Goal: Information Seeking & Learning: Learn about a topic

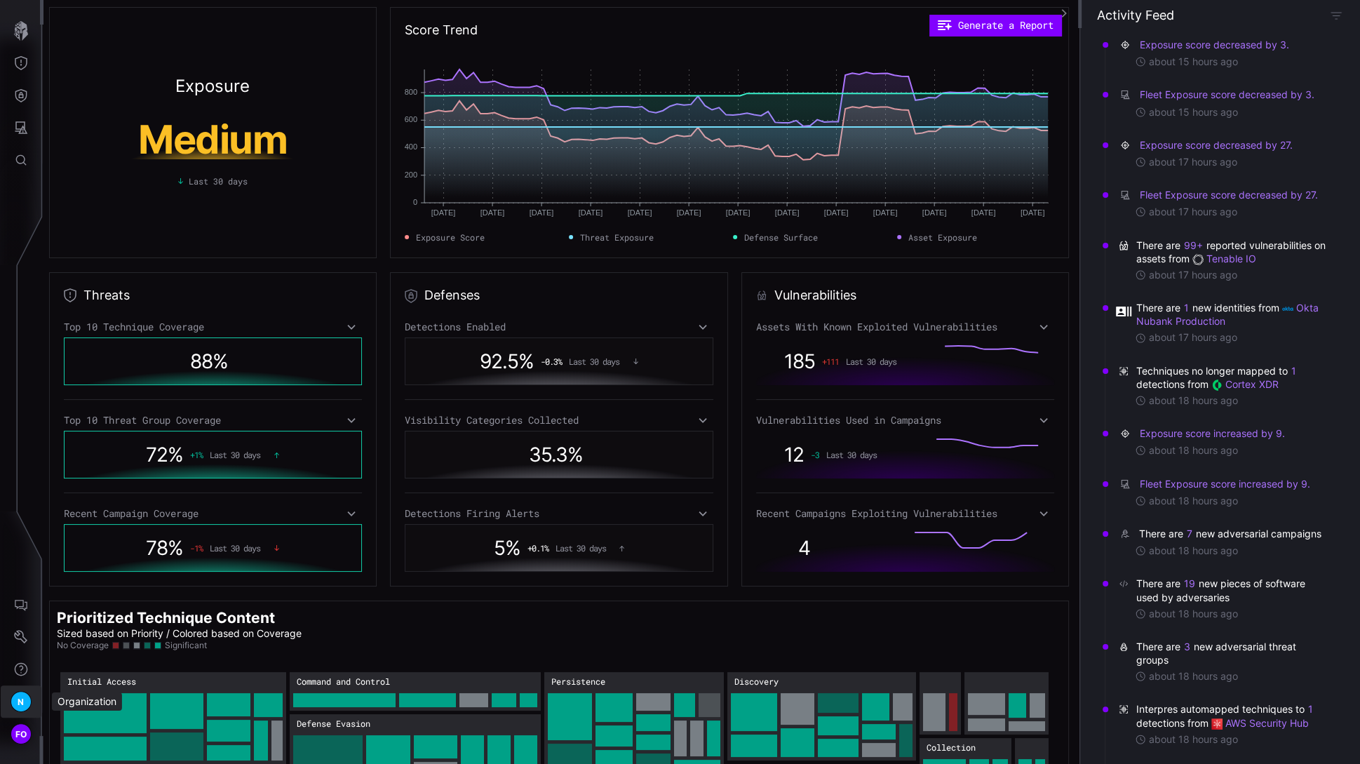
click at [22, 704] on span "N" at bounding box center [21, 701] width 6 height 15
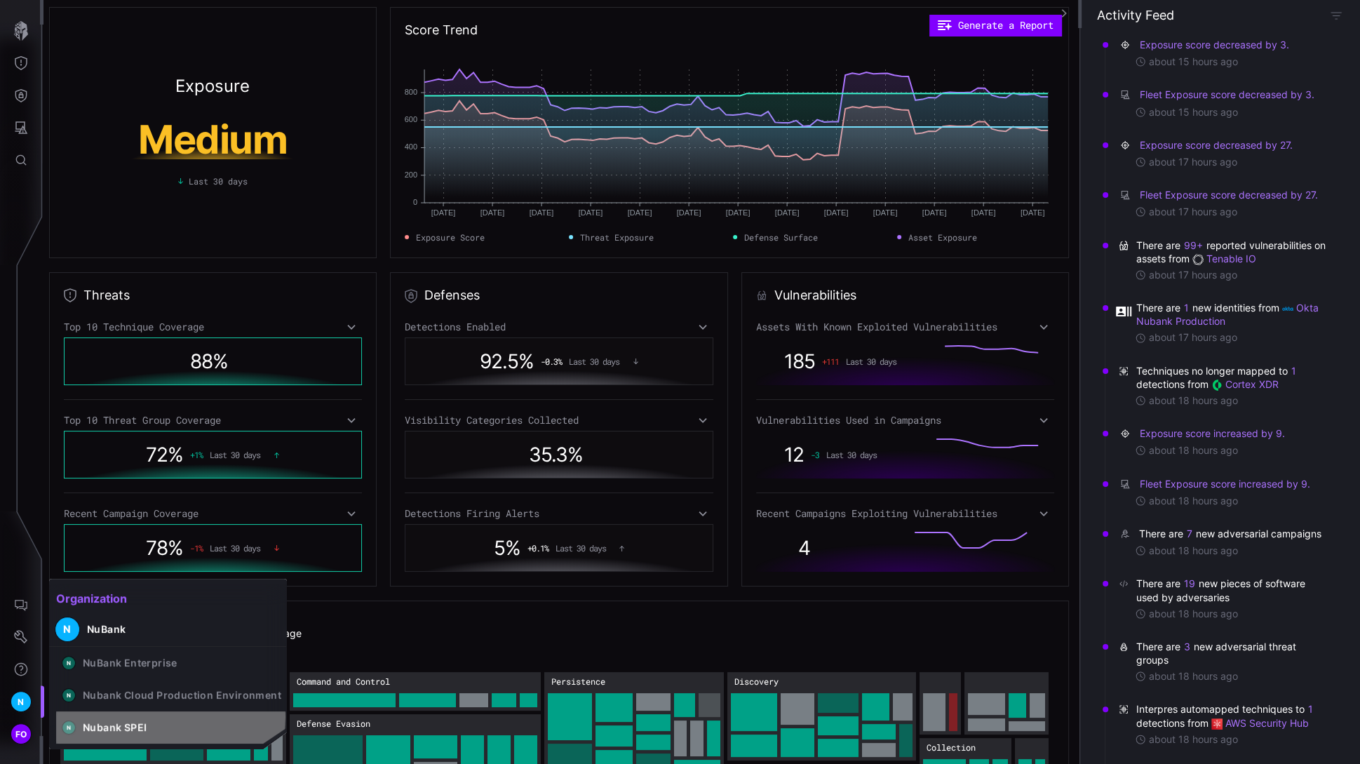
click at [163, 718] on button "N Nubank SPEI" at bounding box center [171, 727] width 231 height 32
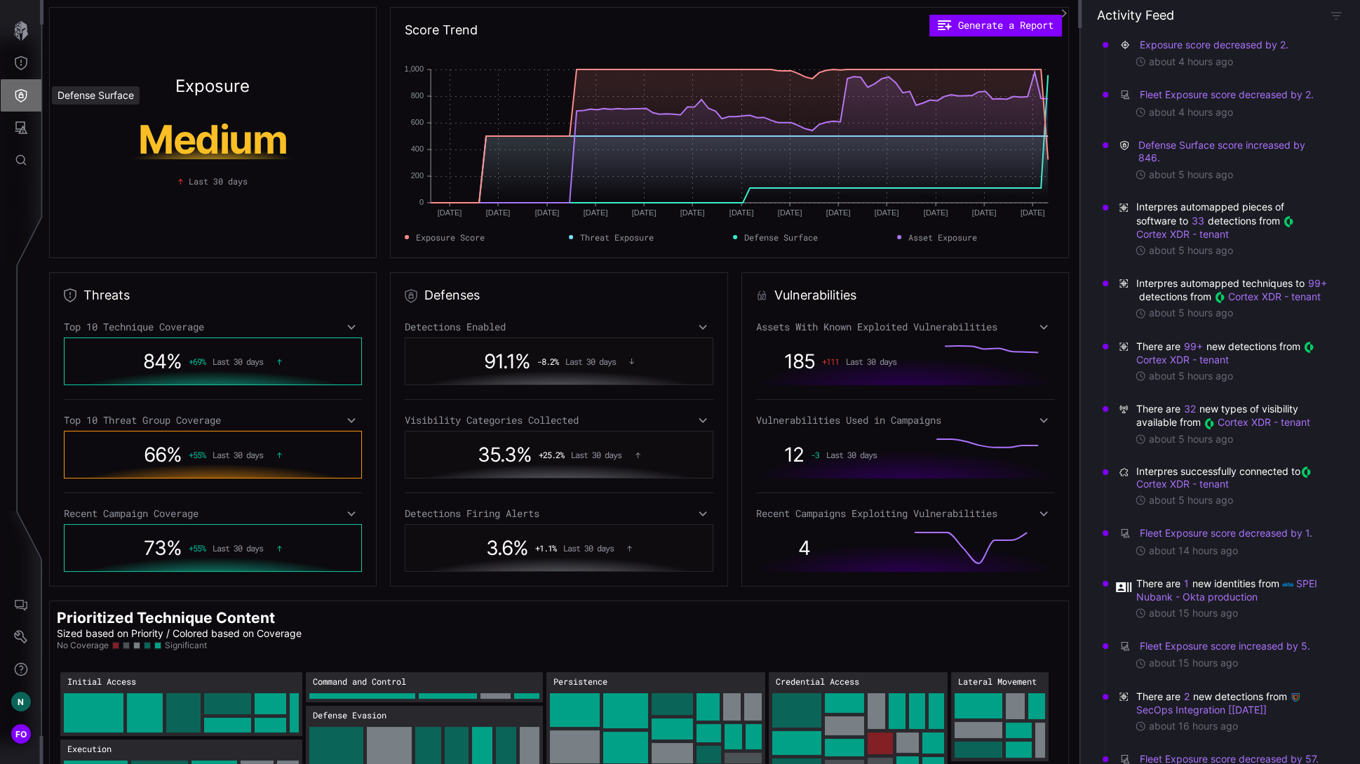
click at [27, 95] on icon "Defense Surface" at bounding box center [21, 95] width 12 height 13
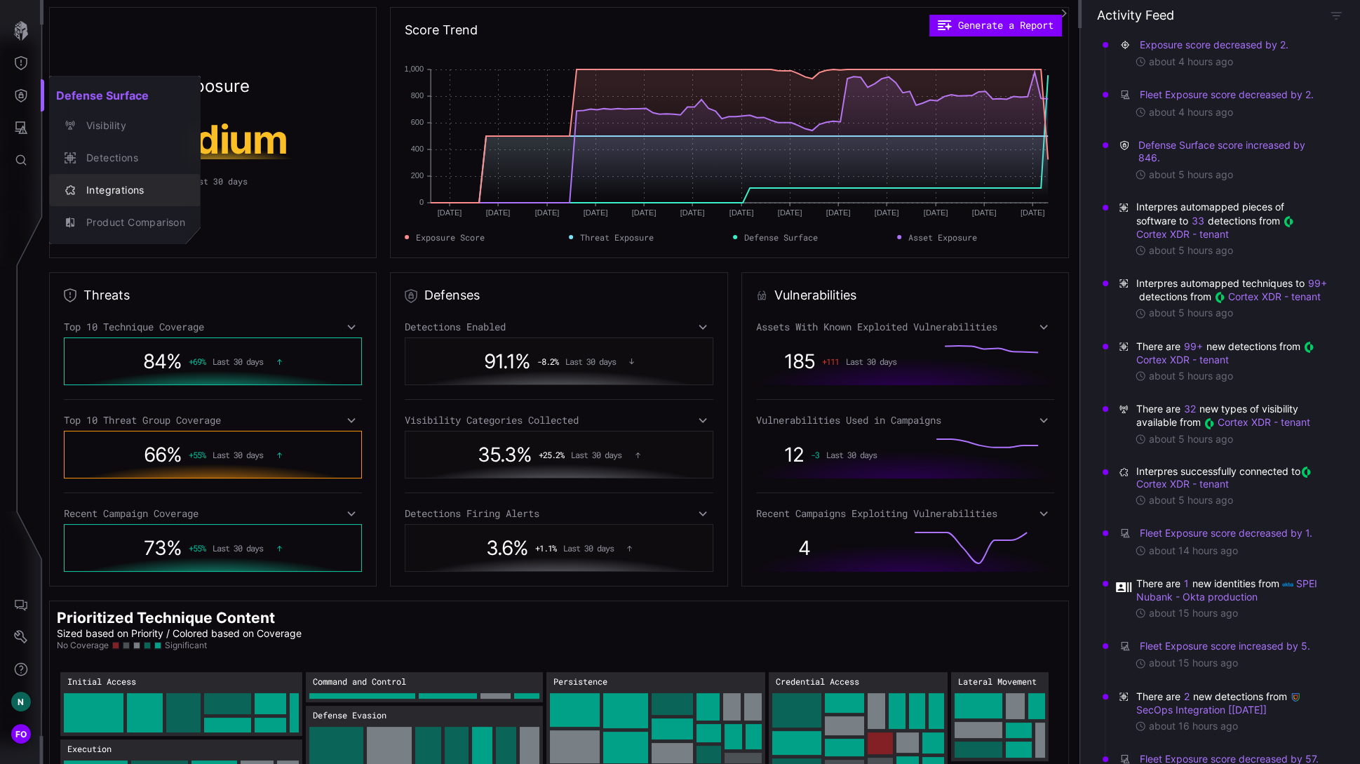
click at [105, 189] on div "Integrations" at bounding box center [132, 191] width 106 height 18
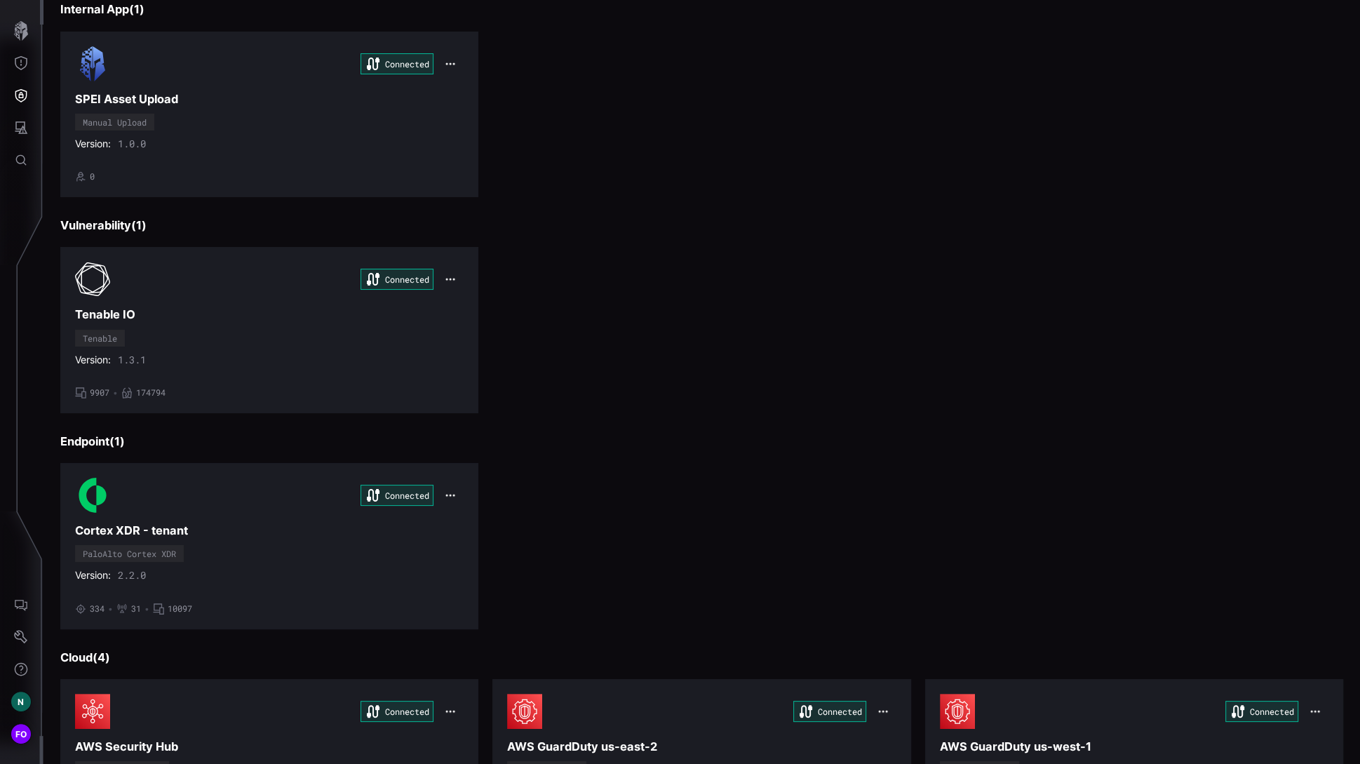
scroll to position [199, 0]
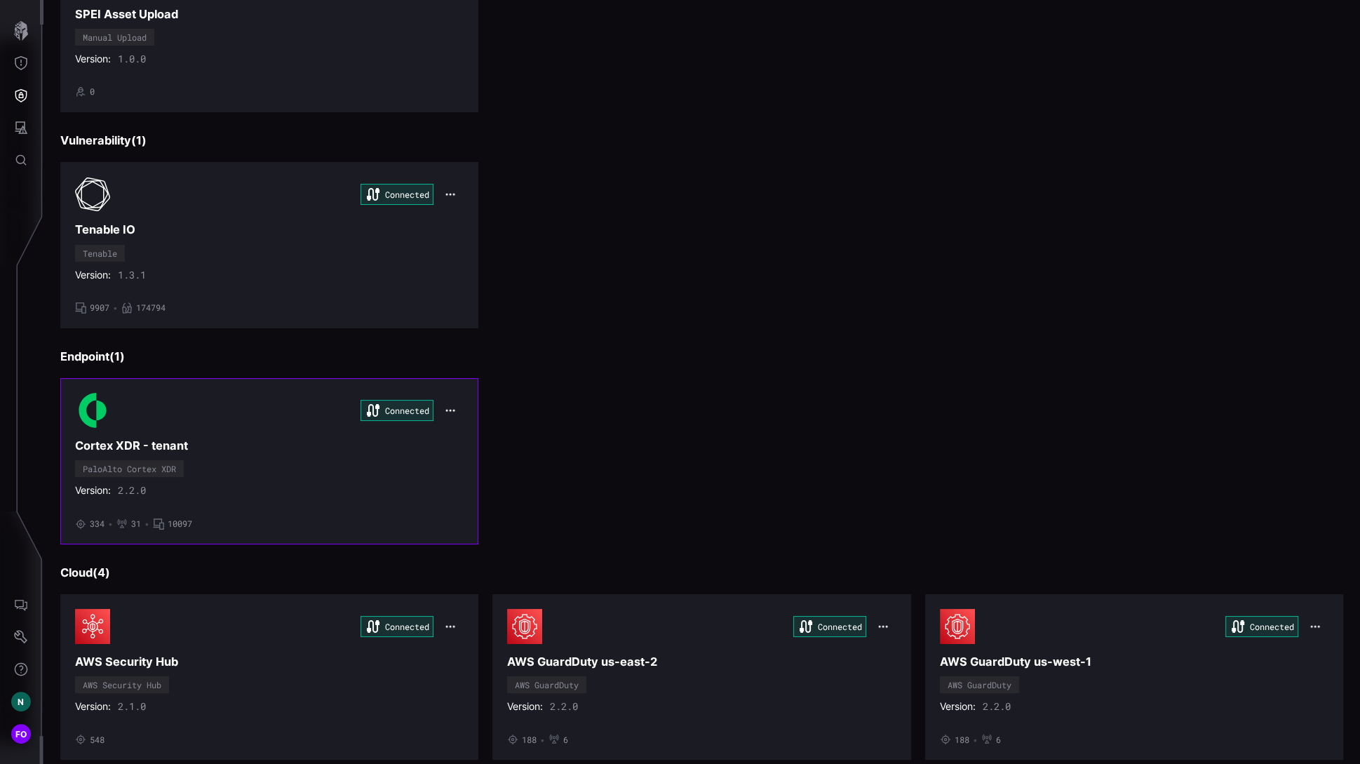
click at [447, 410] on icon "button" at bounding box center [450, 411] width 9 height 2
click at [469, 432] on div "Edit" at bounding box center [474, 437] width 48 height 12
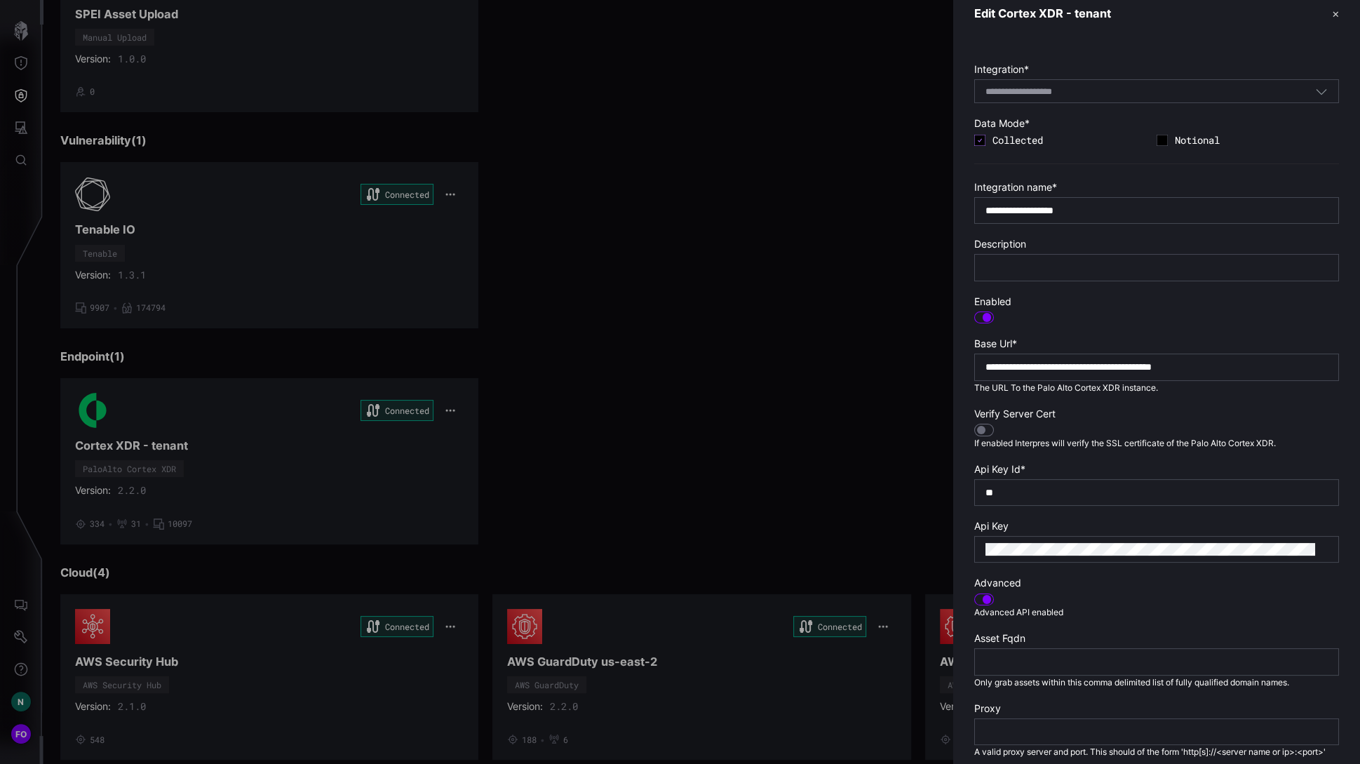
scroll to position [0, 0]
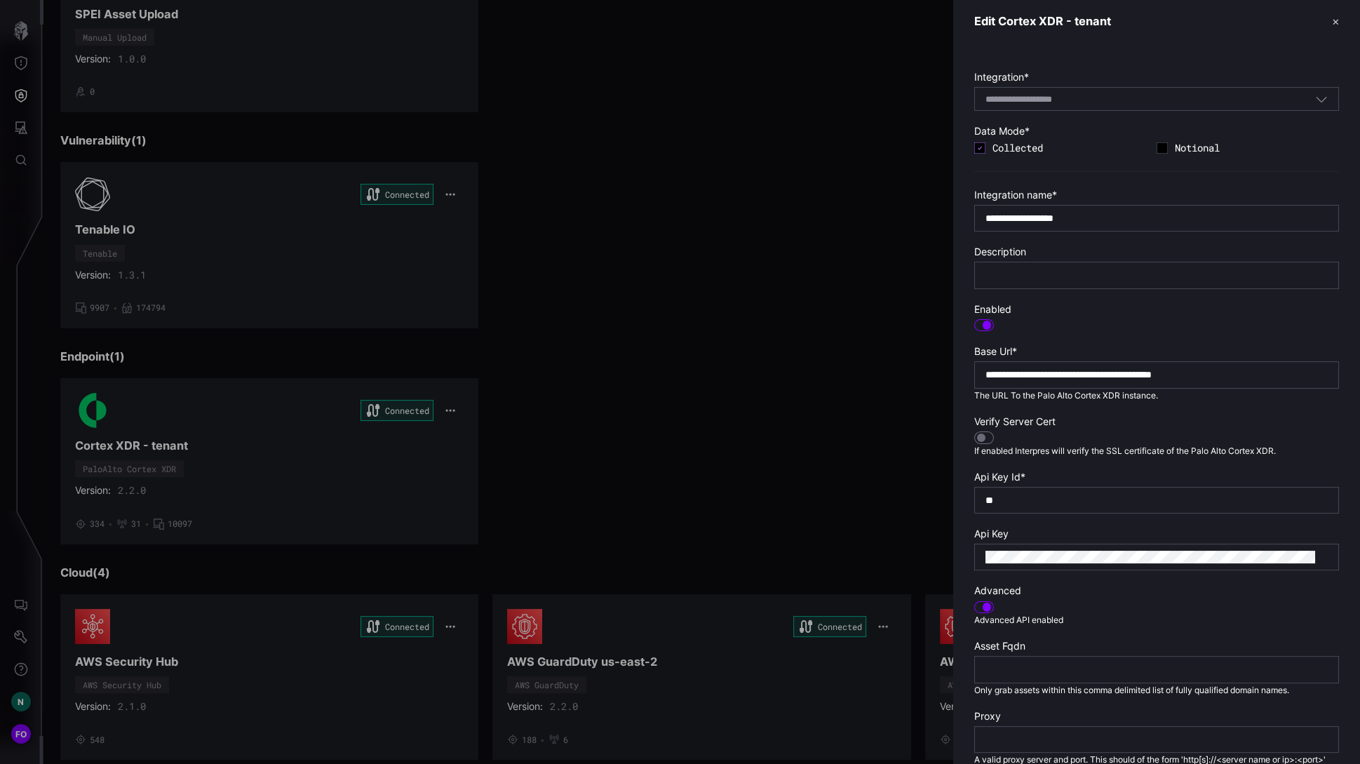
click at [43, 395] on div at bounding box center [680, 382] width 1360 height 764
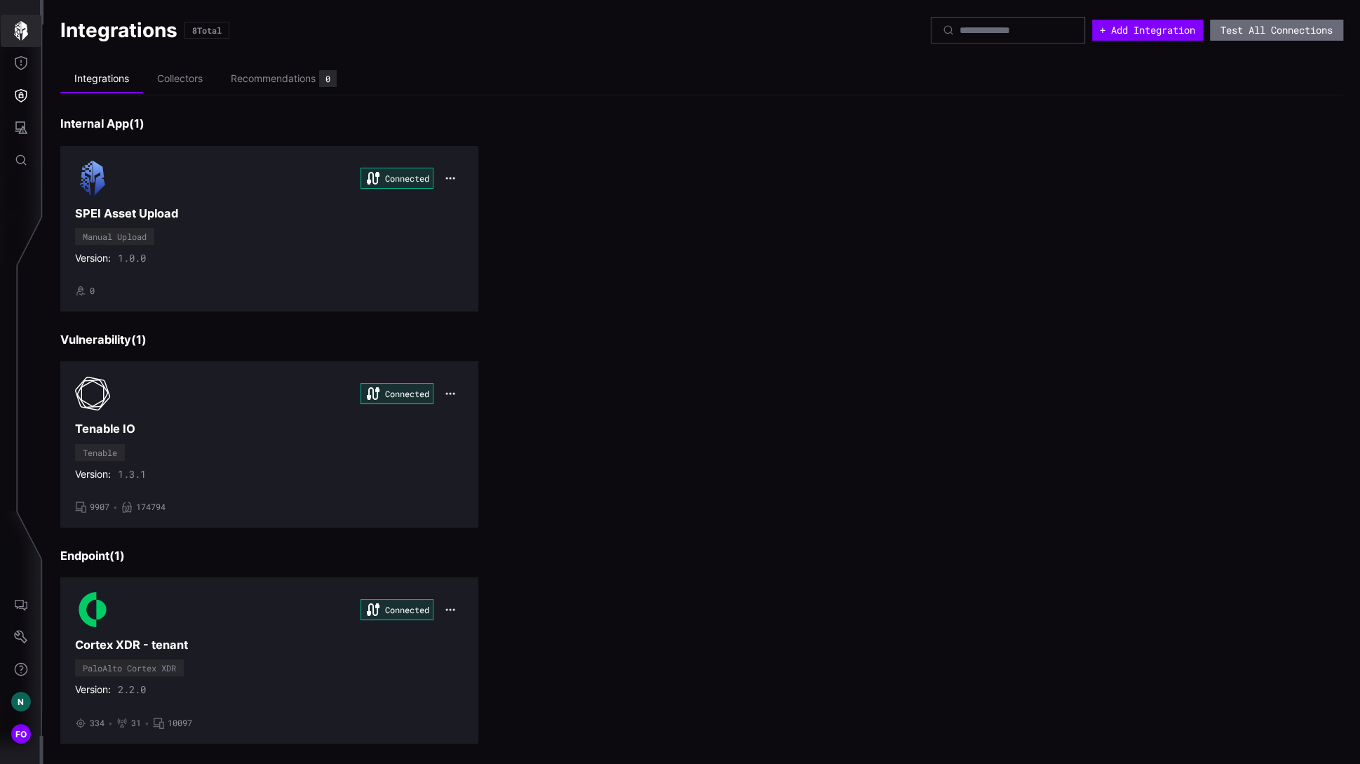
click at [21, 29] on icon "button" at bounding box center [21, 31] width 20 height 20
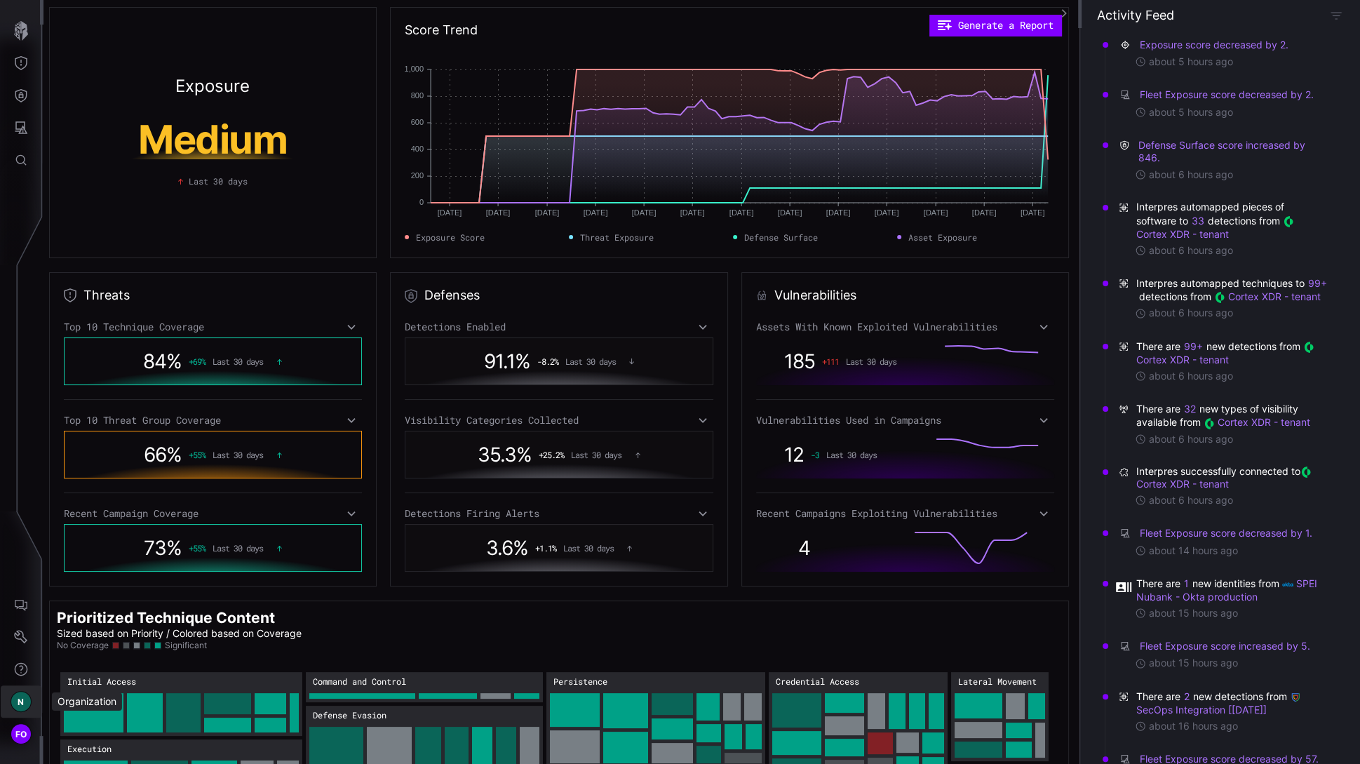
click at [32, 707] on button "N" at bounding box center [21, 701] width 41 height 32
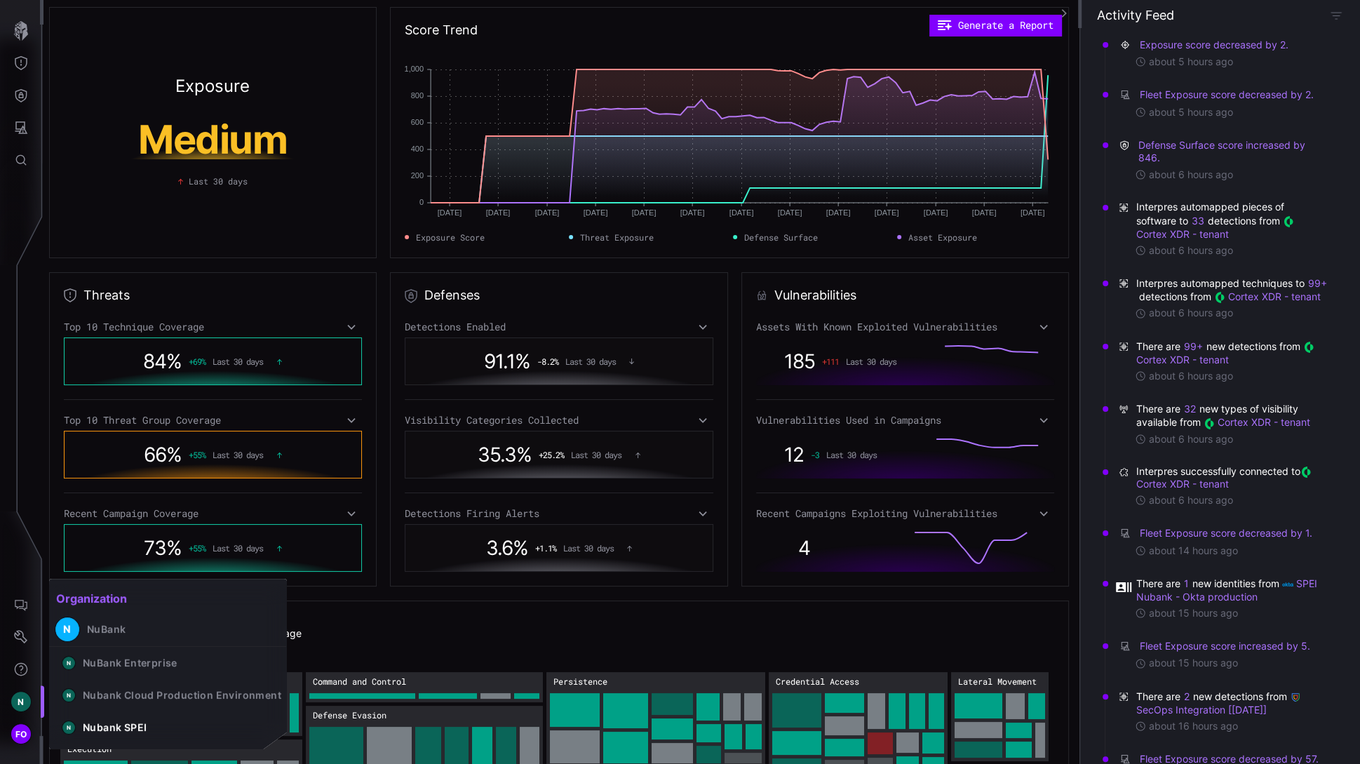
click at [29, 94] on div at bounding box center [680, 382] width 1360 height 764
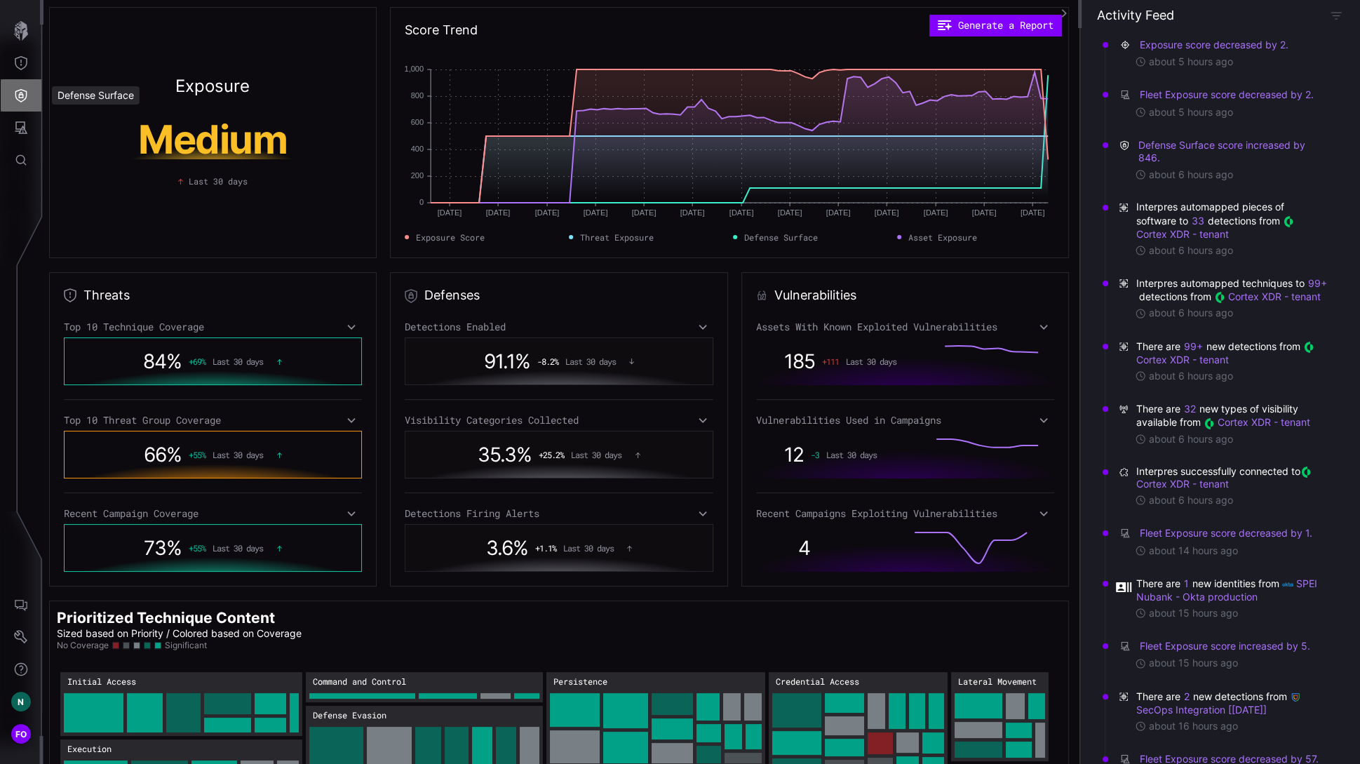
click at [20, 94] on icon "Defense Surface" at bounding box center [21, 95] width 12 height 13
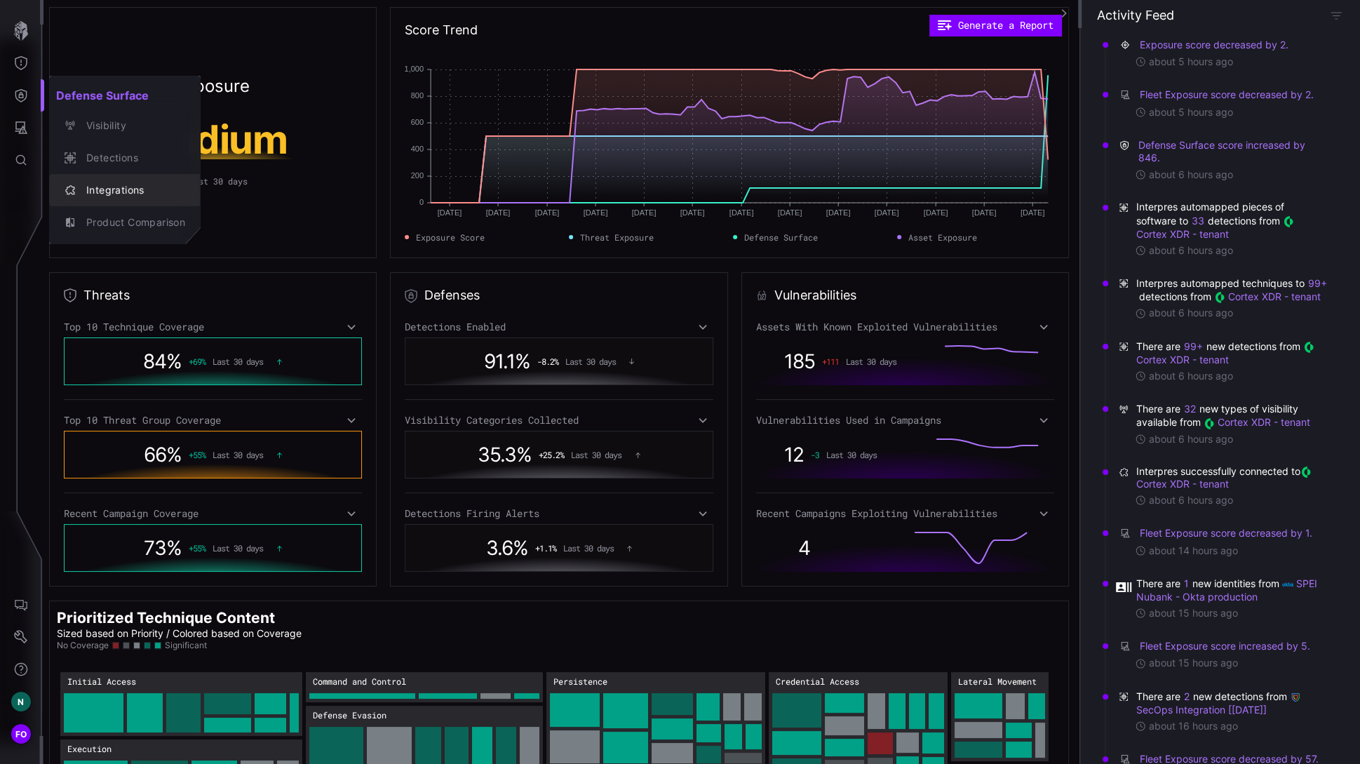
click at [128, 189] on div "Integrations" at bounding box center [132, 191] width 106 height 18
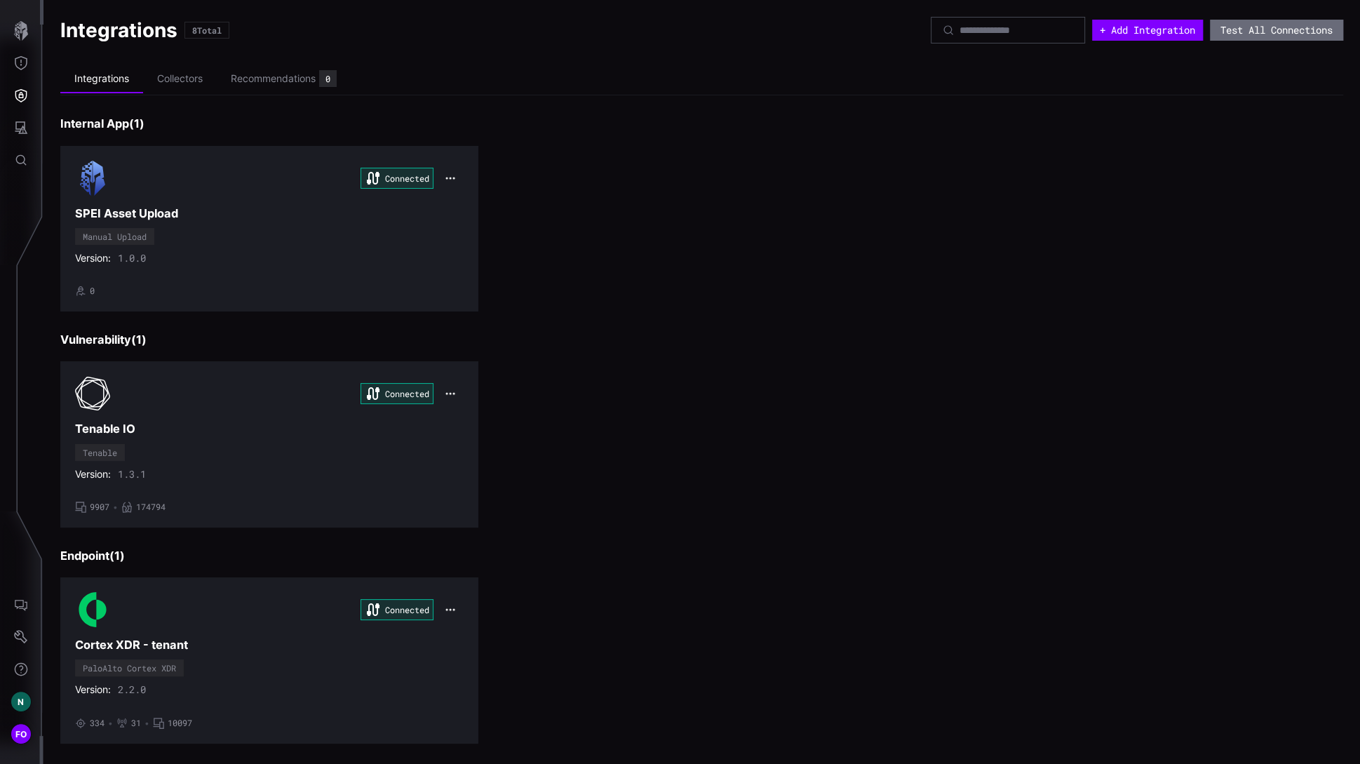
click at [21, 25] on icon "button" at bounding box center [21, 31] width 14 height 20
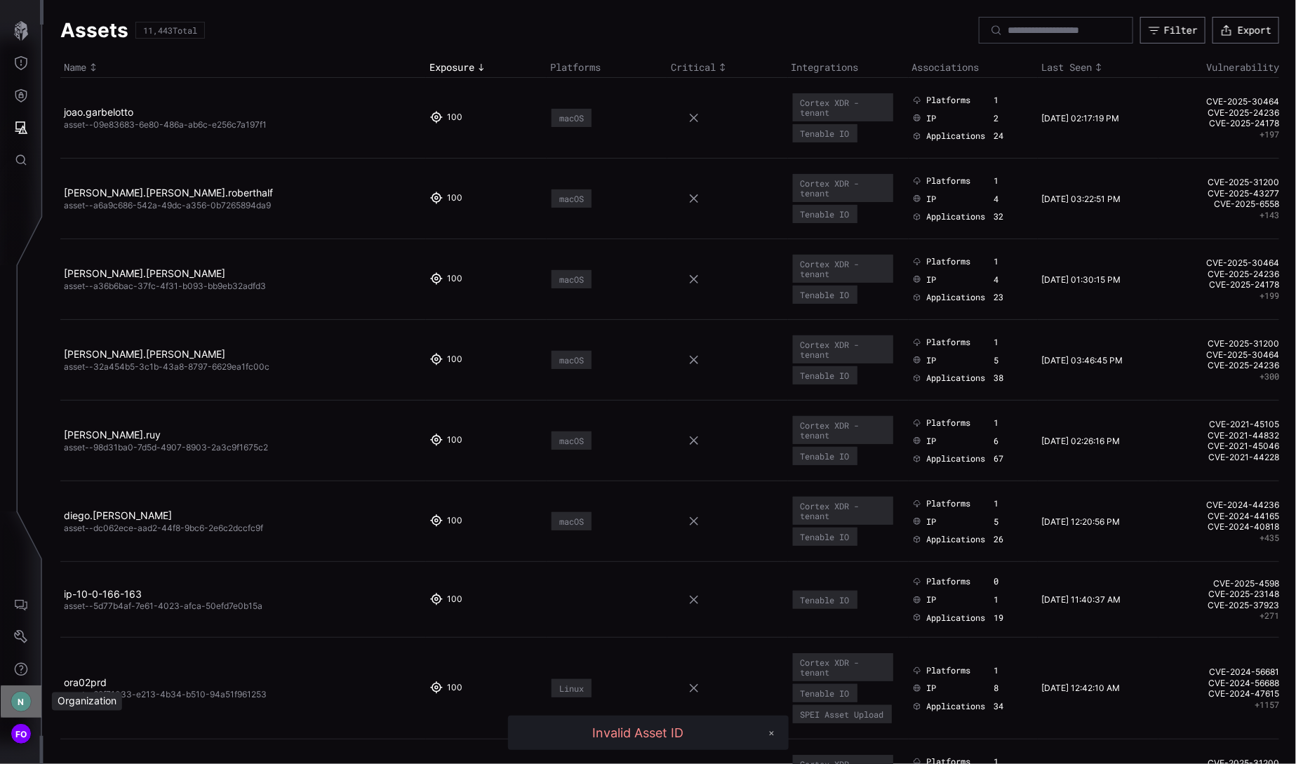
click at [22, 703] on span "N" at bounding box center [21, 701] width 6 height 15
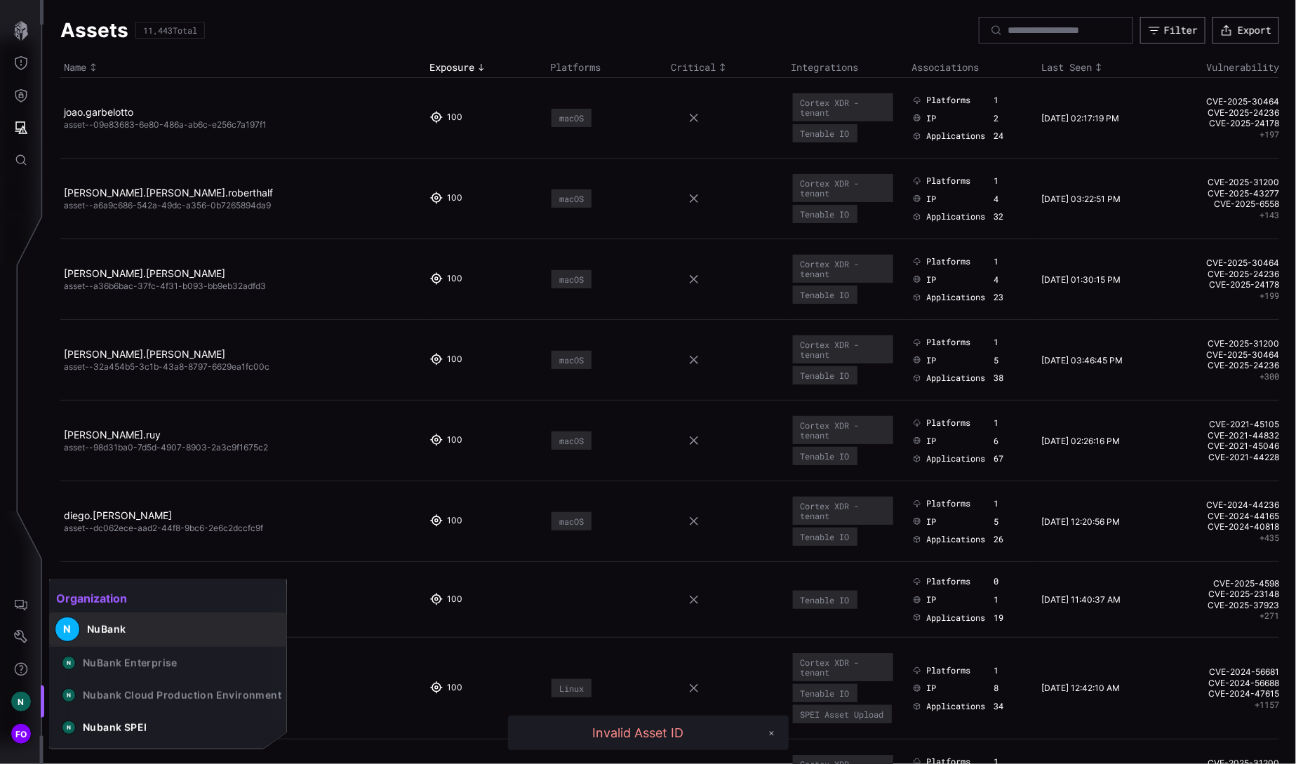
click at [133, 619] on button "N NuBank" at bounding box center [168, 629] width 238 height 34
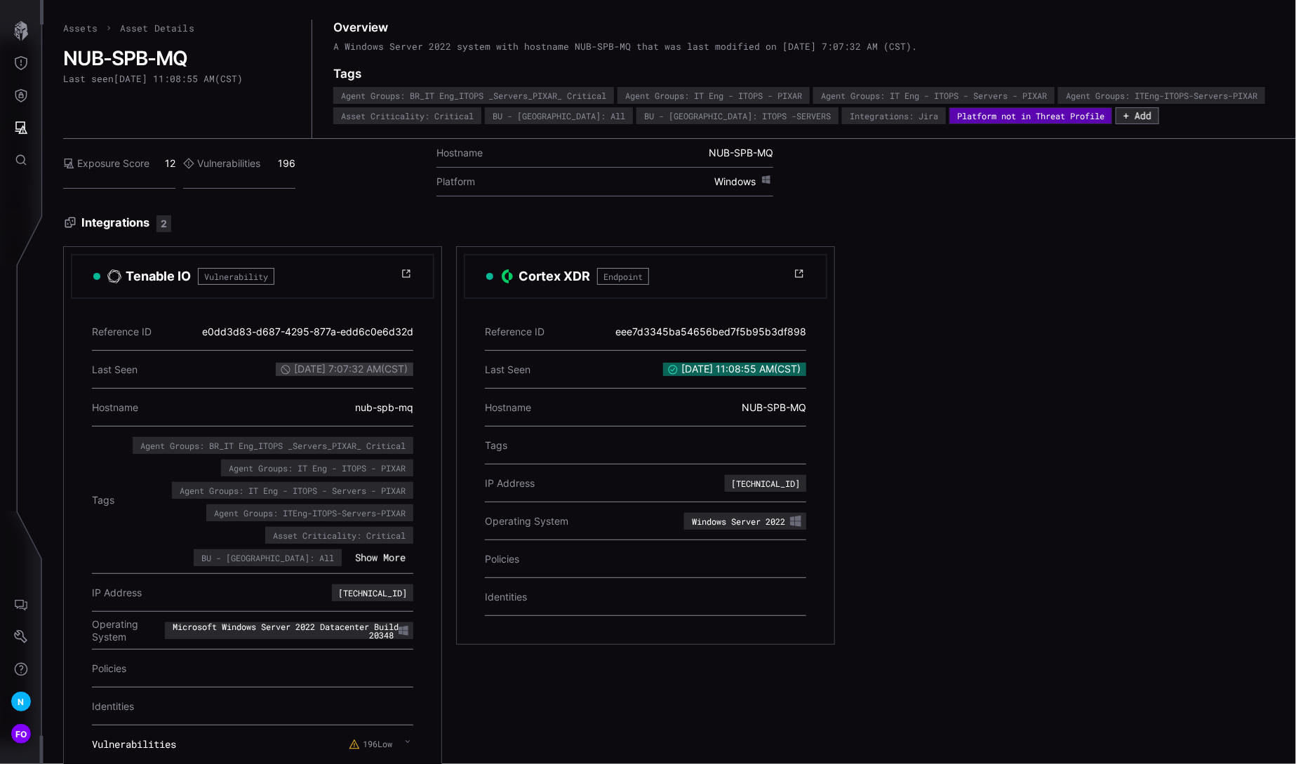
click at [224, 170] on label "Vulnerabilities" at bounding box center [221, 163] width 77 height 13
click at [285, 184] on div "Vulnerabilities 196" at bounding box center [239, 164] width 112 height 50
click at [210, 170] on label "Vulnerabilities" at bounding box center [221, 163] width 77 height 13
click at [93, 170] on label "Exposure Score" at bounding box center [106, 163] width 86 height 13
click at [267, 184] on div "Vulnerabilities 196" at bounding box center [239, 164] width 112 height 50
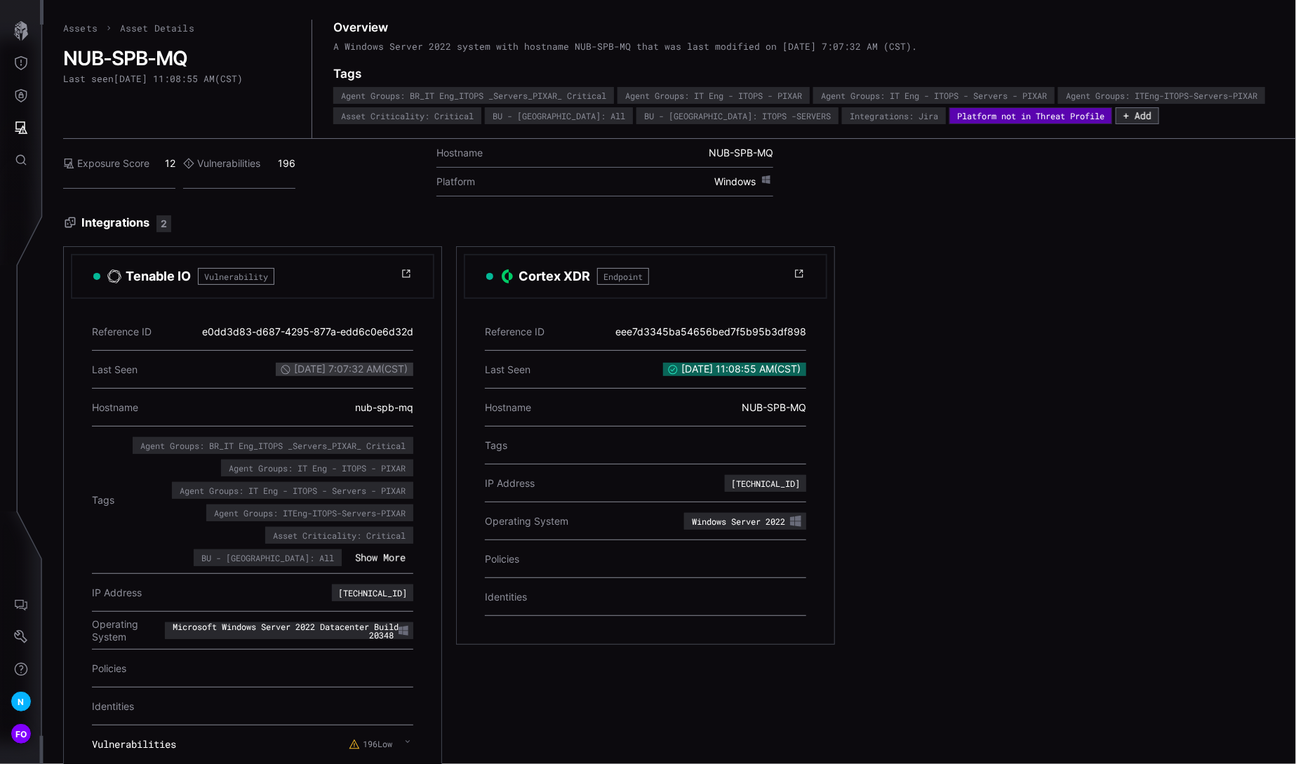
click at [288, 182] on div "Vulnerabilities 196" at bounding box center [239, 164] width 112 height 50
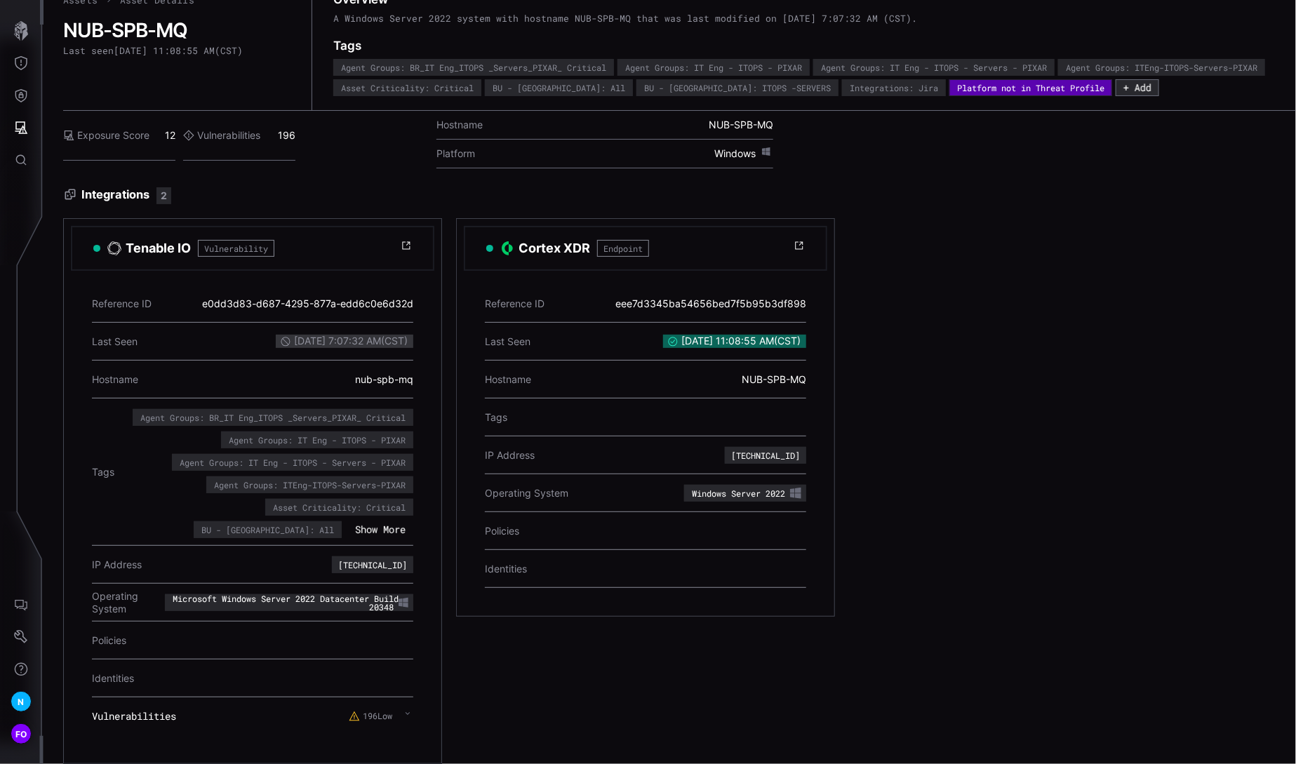
scroll to position [56, 0]
click at [406, 712] on icon at bounding box center [407, 713] width 4 height 3
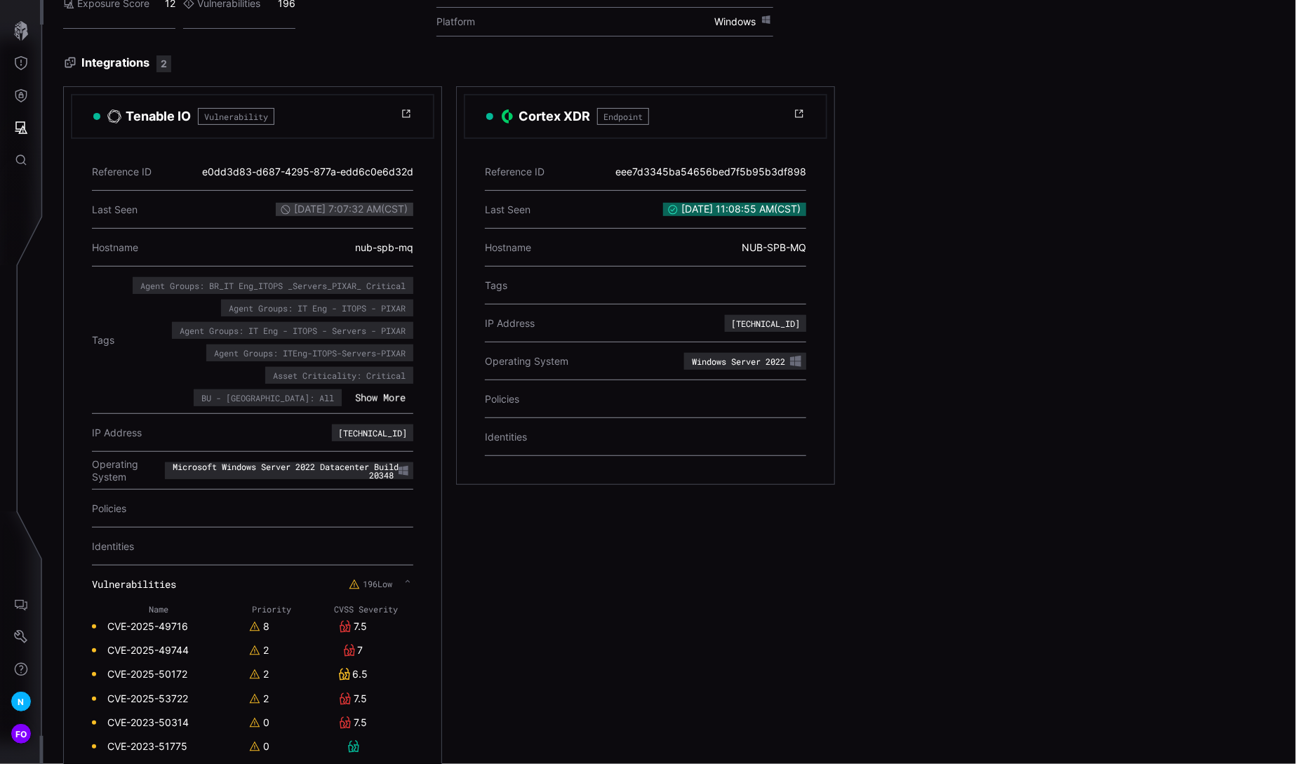
scroll to position [0, 0]
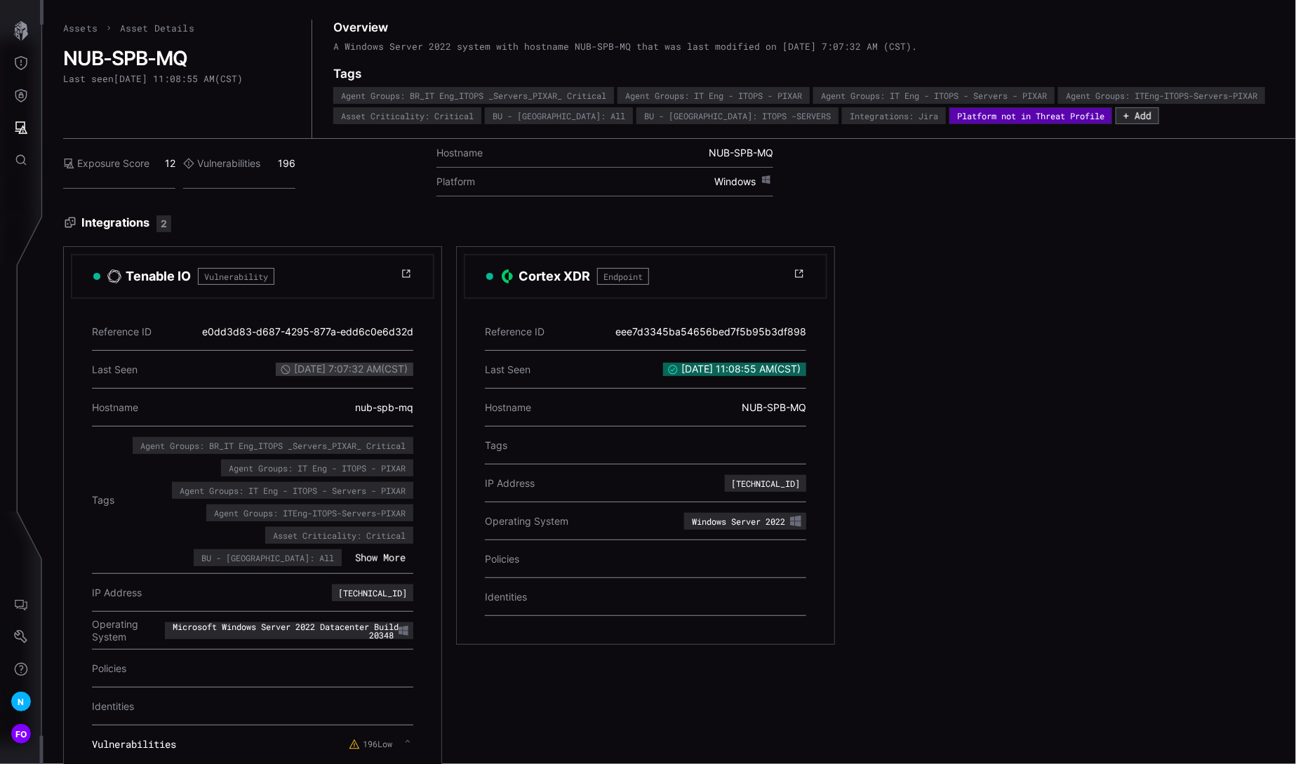
click at [715, 159] on span "NUB-SPB-MQ" at bounding box center [740, 153] width 65 height 13
click at [757, 159] on span "NUB-SPB-MQ" at bounding box center [740, 153] width 65 height 13
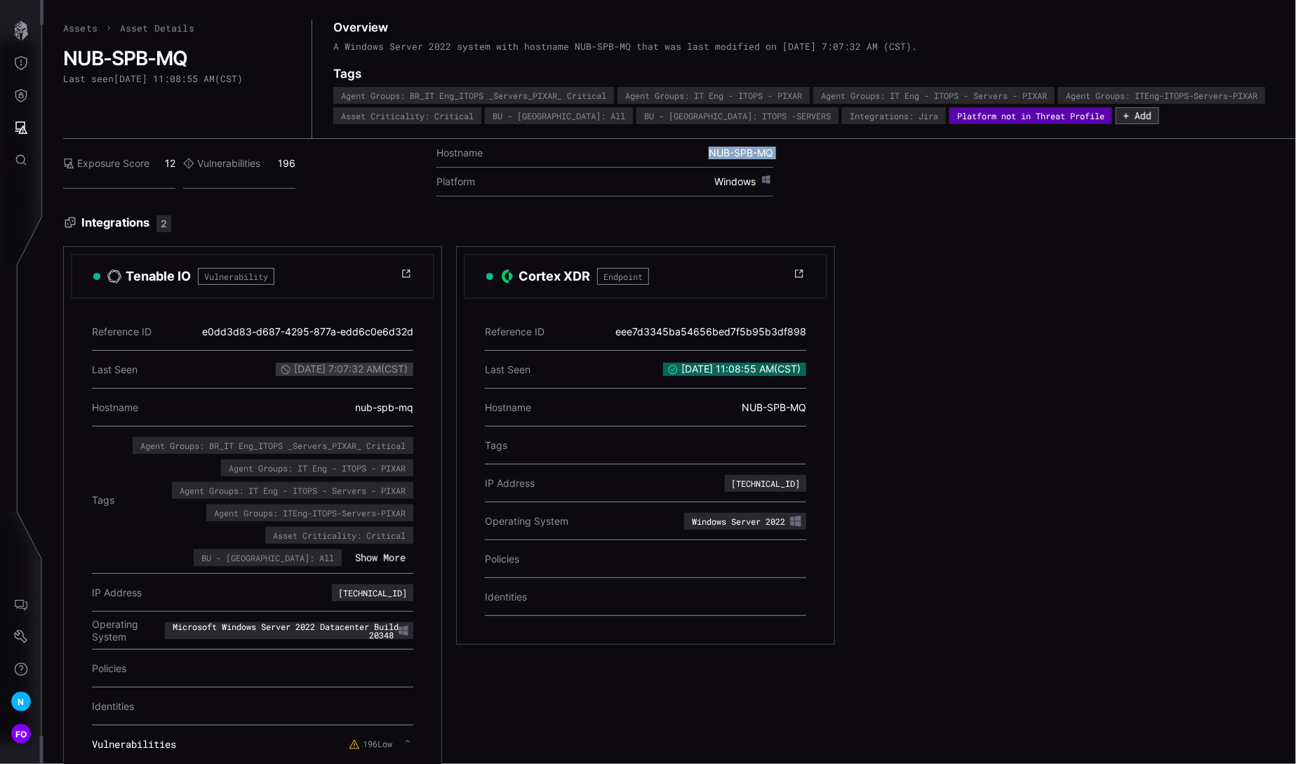
copy span "NUB-SPB-MQ"
click at [1104, 116] on div "Platform not in Threat Profile" at bounding box center [1030, 116] width 147 height 8
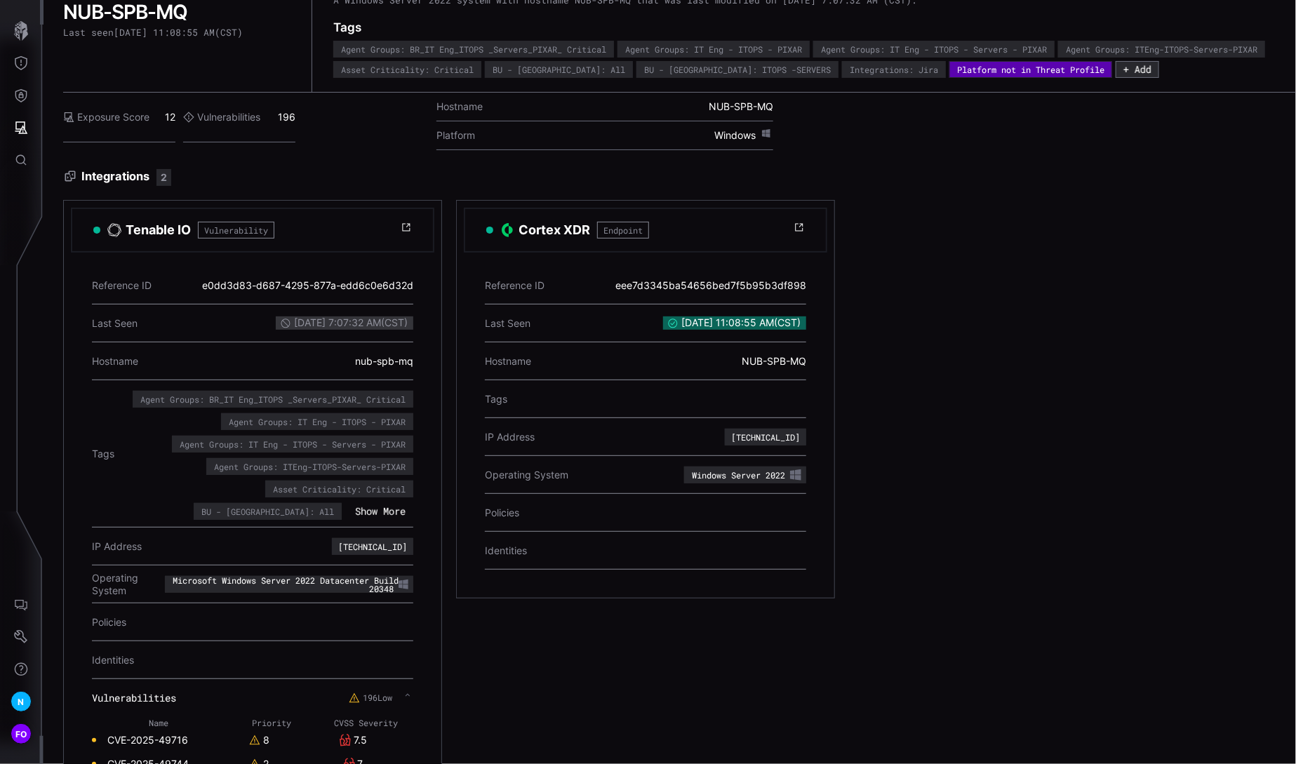
scroll to position [342, 0]
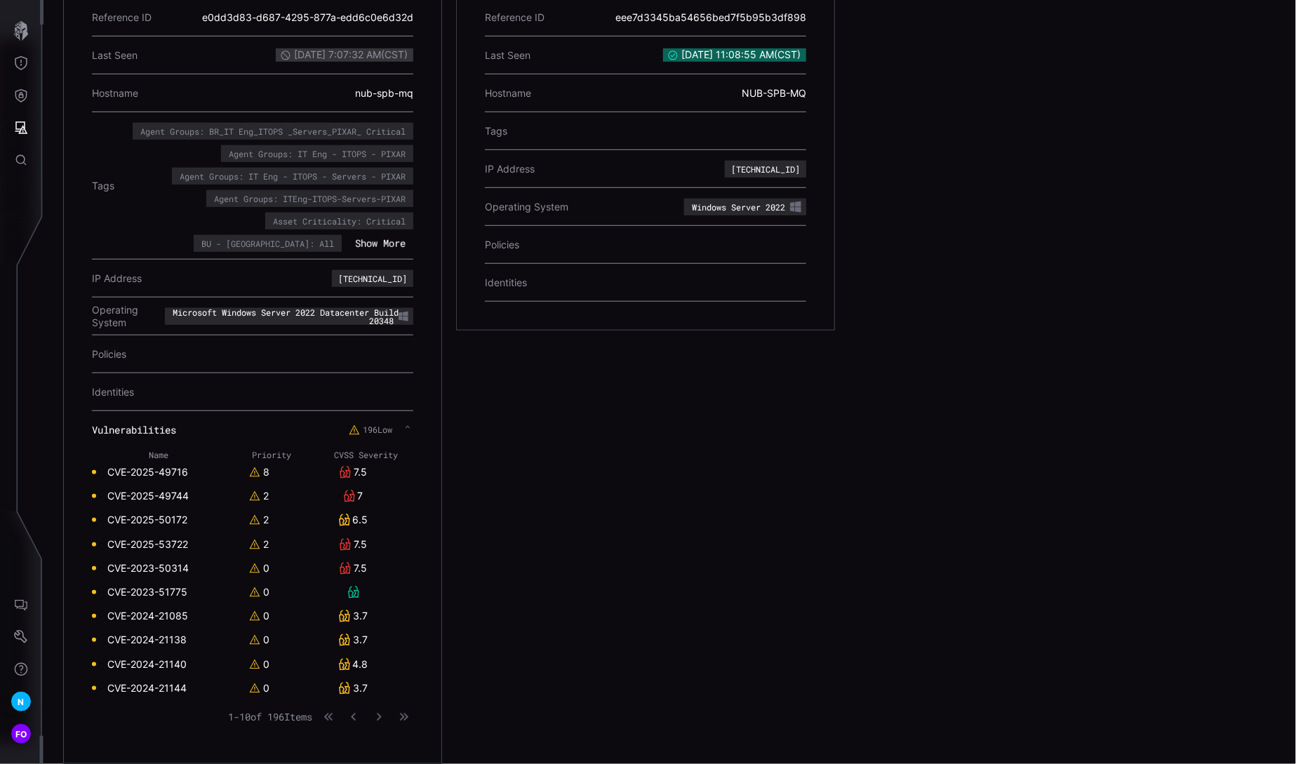
click at [364, 449] on th "CVSS Severity" at bounding box center [366, 454] width 94 height 11
click at [374, 449] on th "CVSS Severity" at bounding box center [366, 454] width 94 height 11
click at [402, 417] on div "196 Low" at bounding box center [381, 429] width 65 height 25
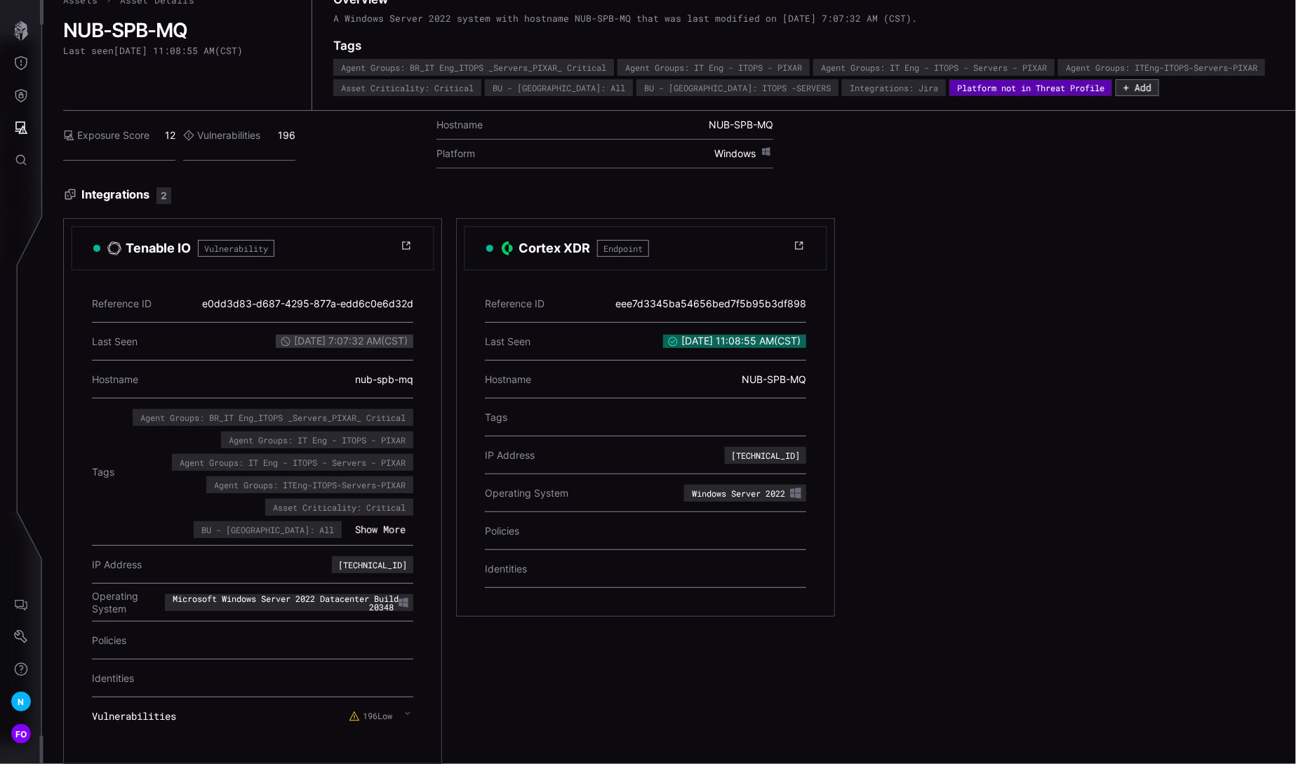
click at [405, 712] on icon at bounding box center [407, 713] width 4 height 3
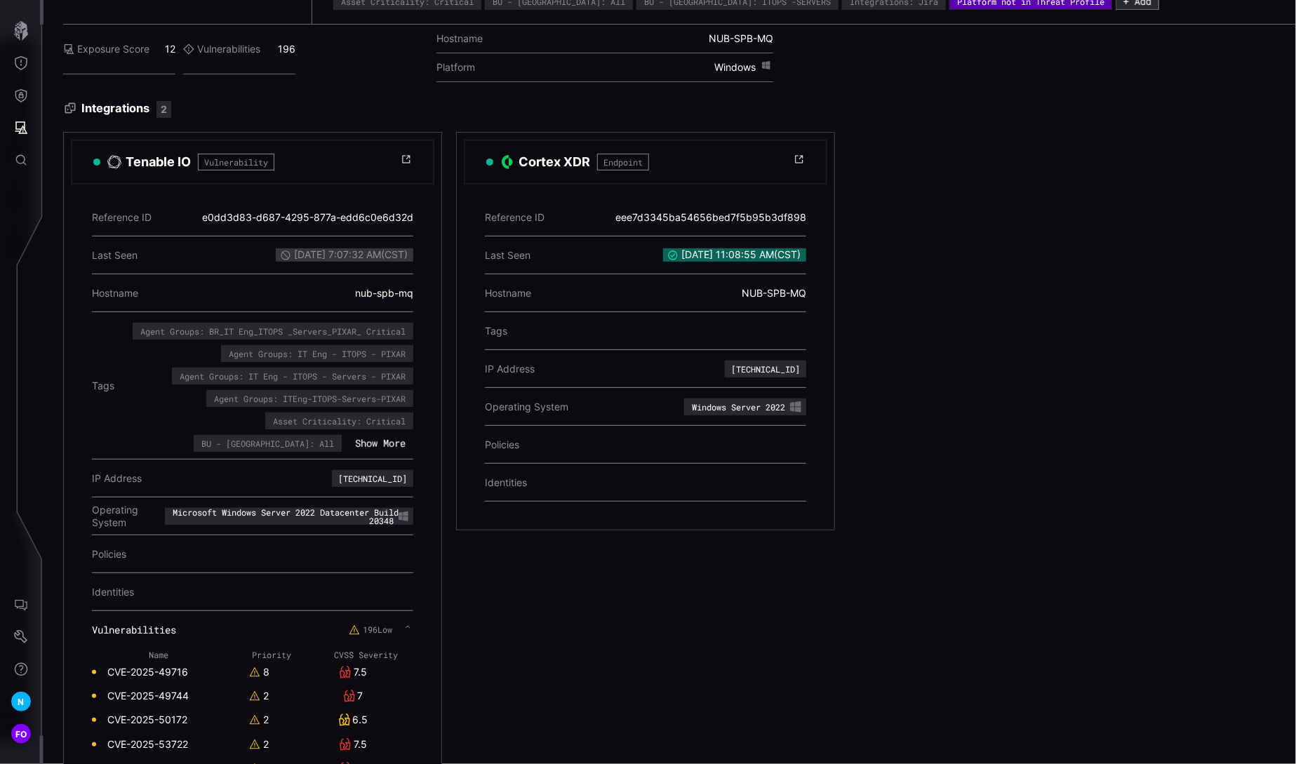
scroll to position [0, 0]
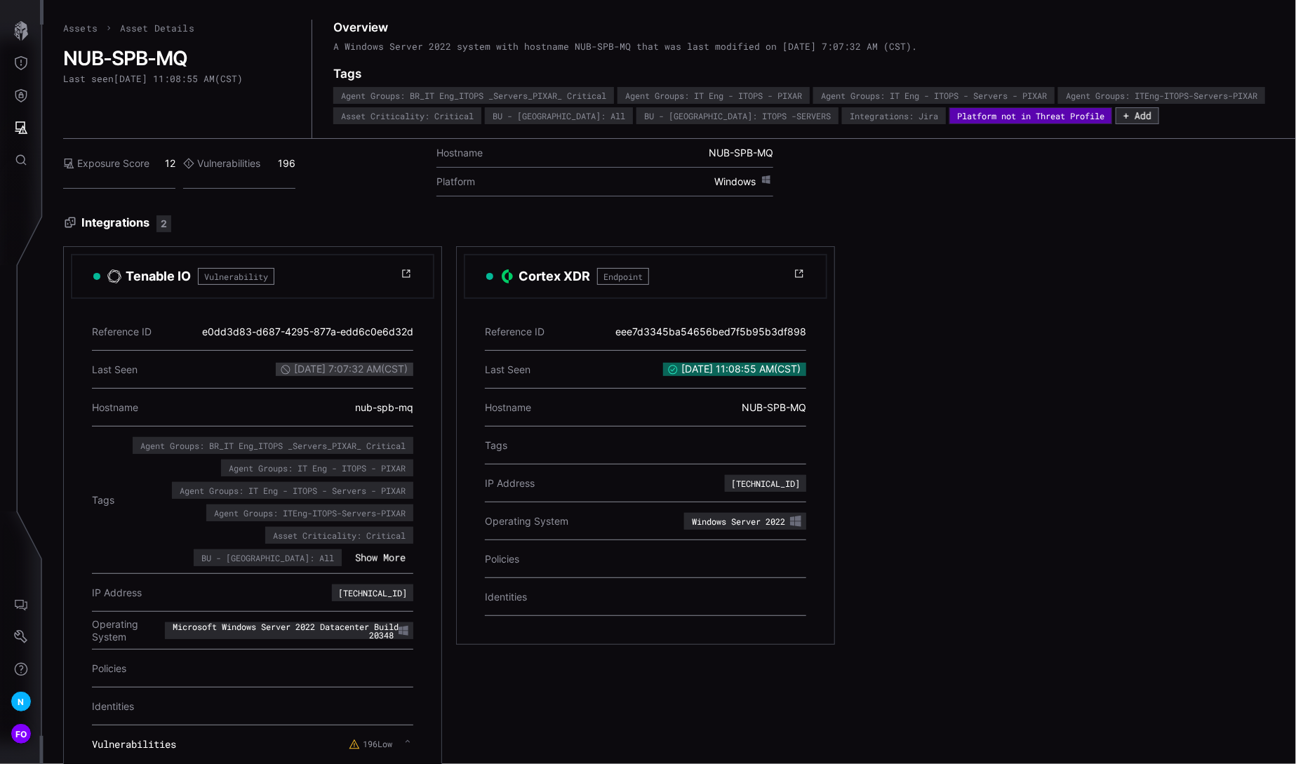
click at [899, 425] on div "Tenable IO Vulnerability Reference ID e0dd3d83-d687-4295-877a-edd6c0e6d32d Last…" at bounding box center [645, 662] width 1164 height 832
click at [868, 466] on div "Tenable IO Vulnerability Reference ID e0dd3d83-d687-4295-877a-edd6c0e6d32d Last…" at bounding box center [645, 662] width 1164 height 832
click at [851, 462] on div "Tenable IO Vulnerability Reference ID e0dd3d83-d687-4295-877a-edd6c0e6d32d Last…" at bounding box center [645, 662] width 1164 height 832
click at [23, 97] on icon "Defense Surface" at bounding box center [21, 95] width 14 height 14
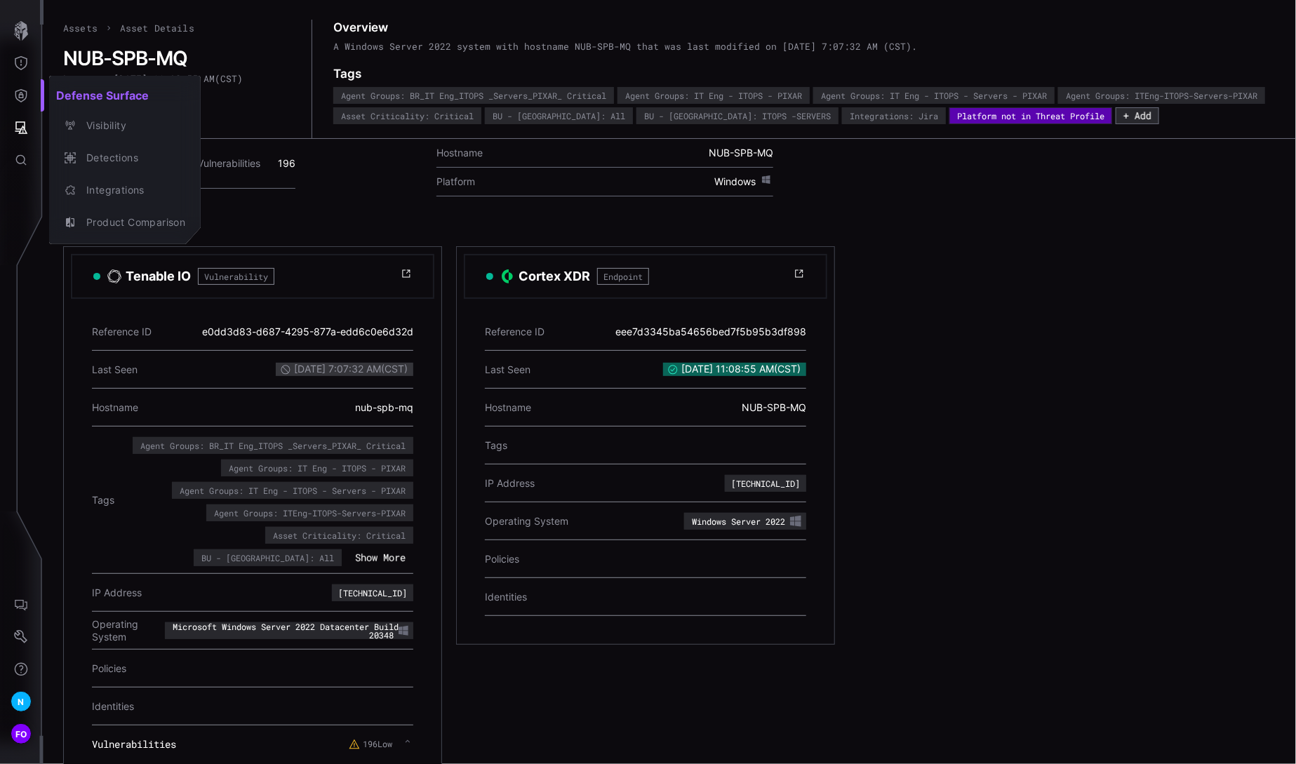
click at [983, 360] on div at bounding box center [648, 382] width 1296 height 764
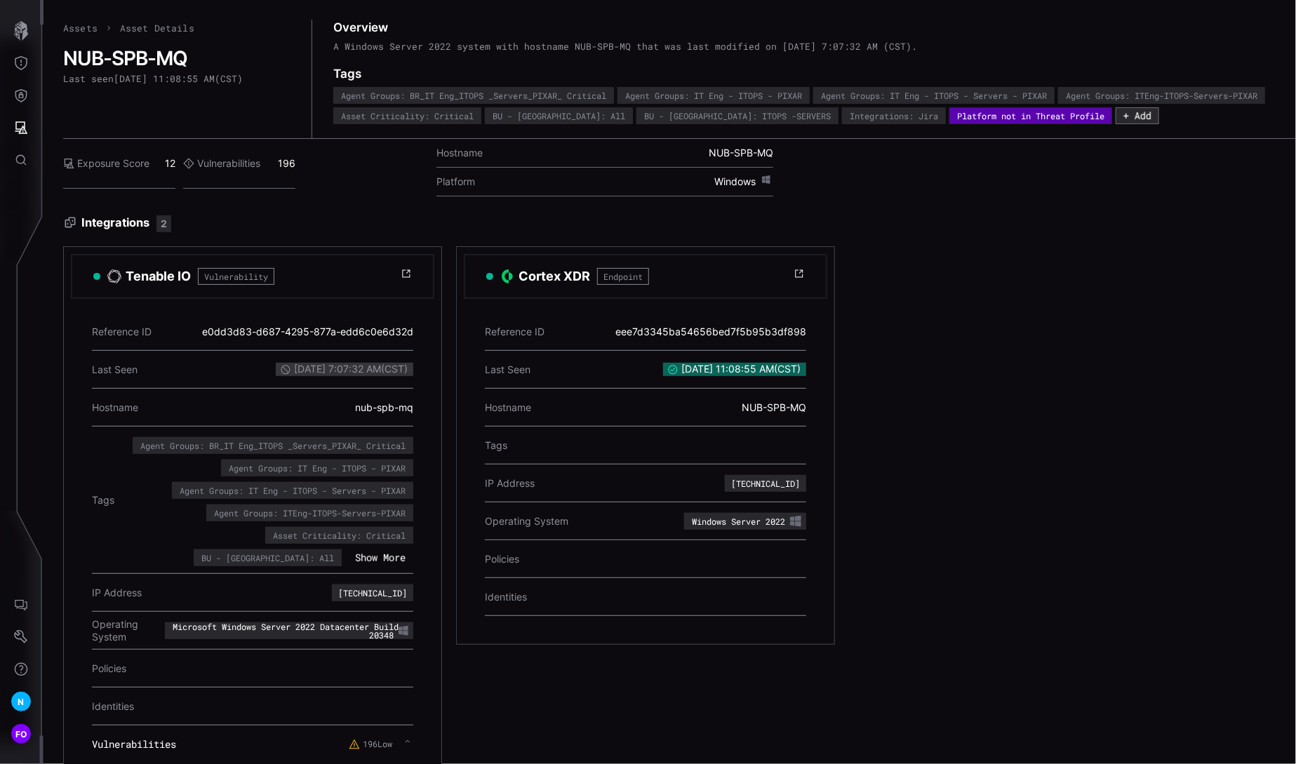
click at [280, 375] on icon at bounding box center [285, 369] width 11 height 11
click at [387, 421] on div "nub-spb-mq" at bounding box center [384, 407] width 58 height 27
copy div "nub-spb-mq"
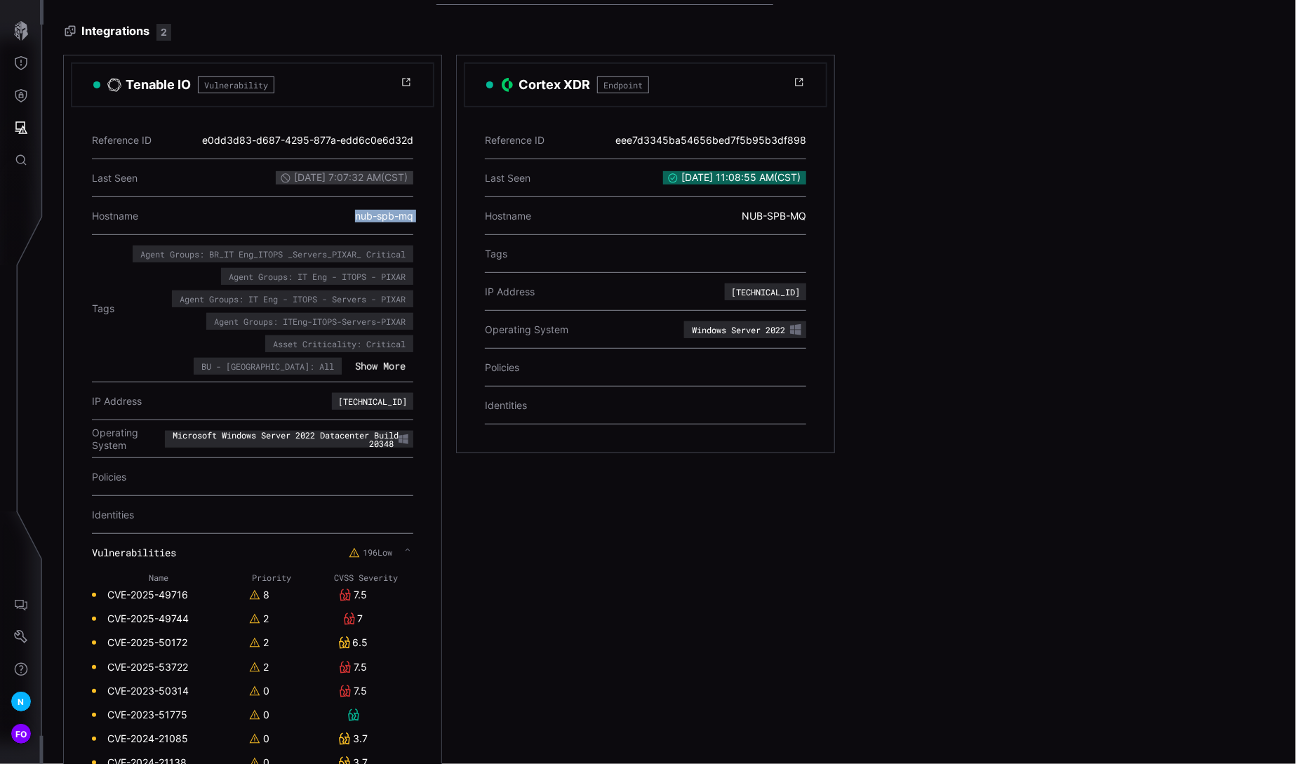
scroll to position [342, 0]
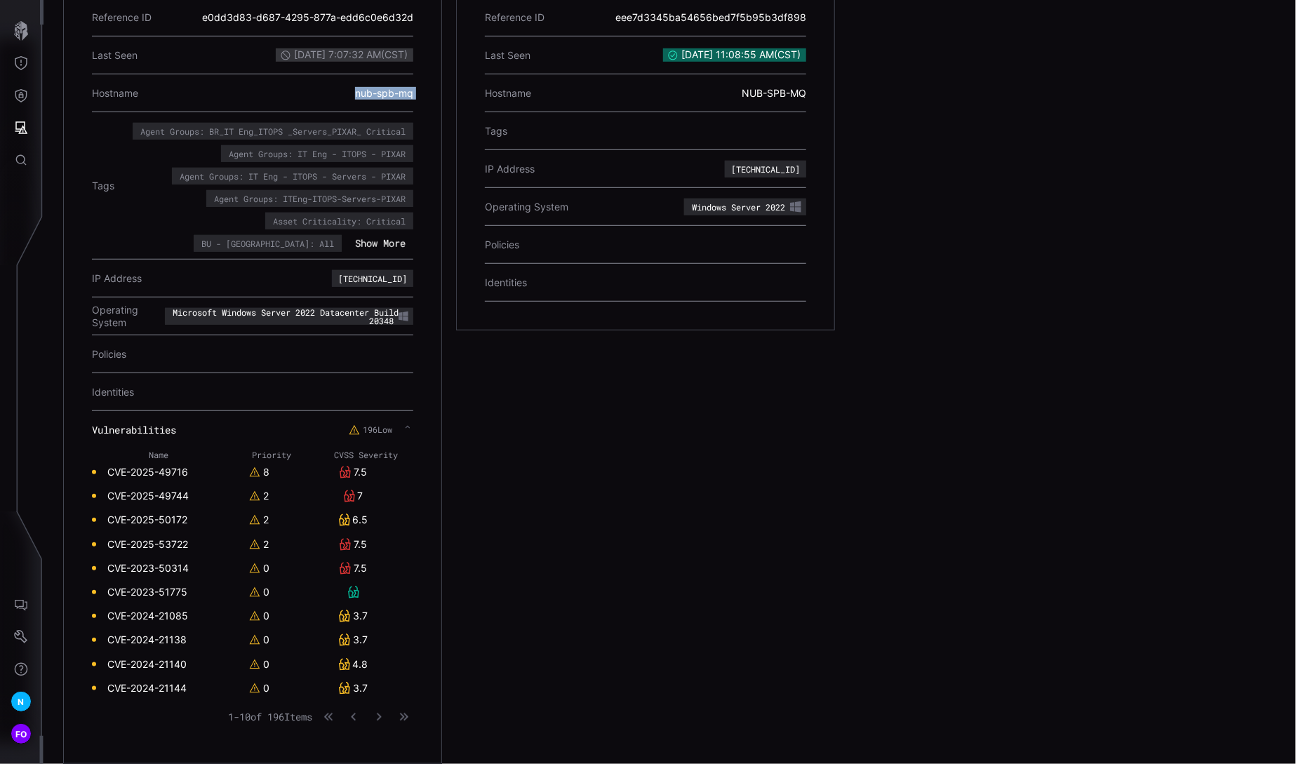
click at [142, 466] on link "CVE-2025-49716" at bounding box center [147, 472] width 81 height 13
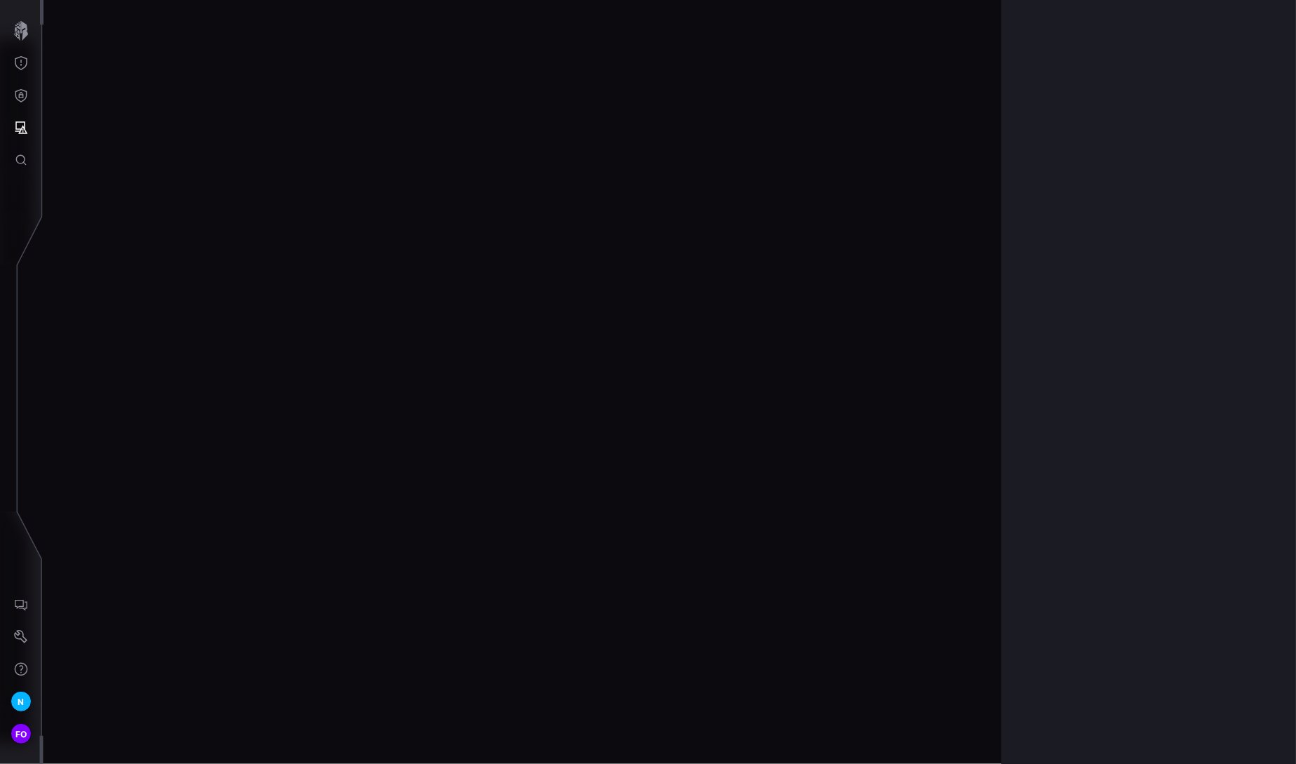
scroll to position [2851, 596]
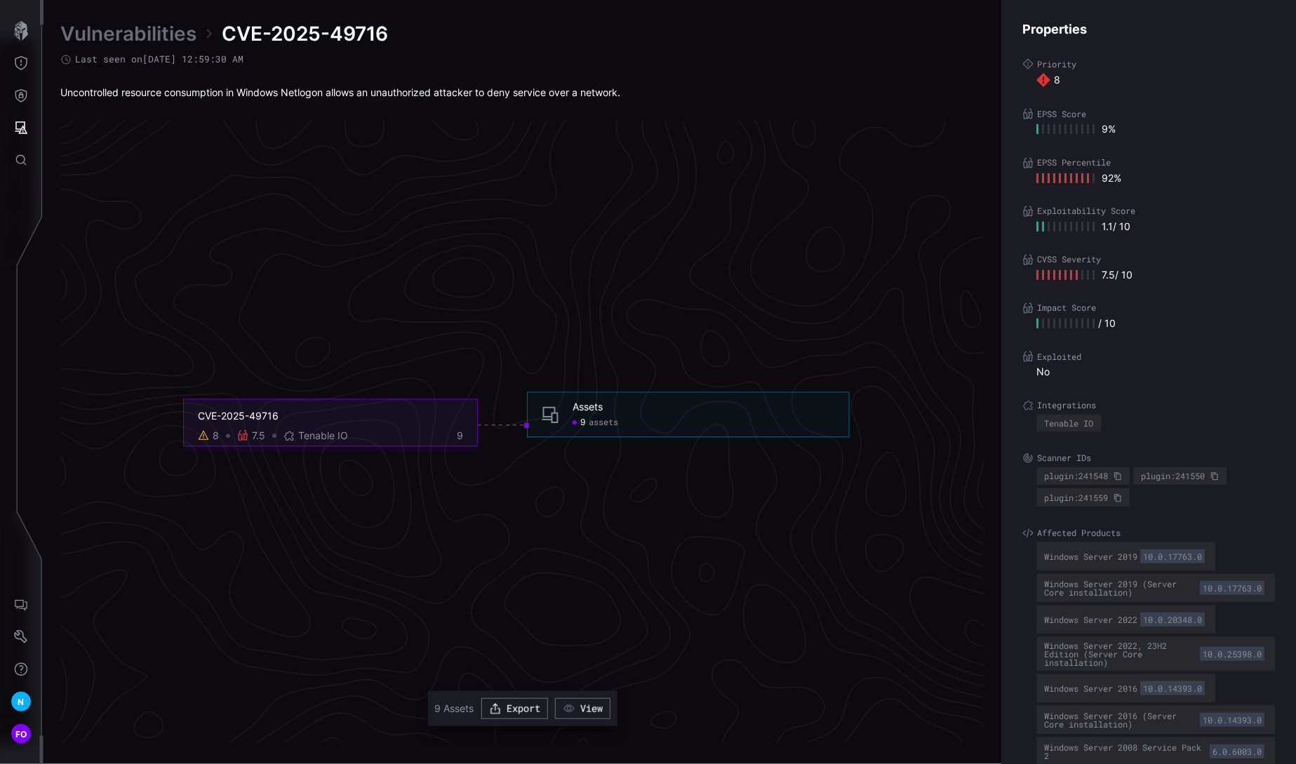
click at [594, 439] on foreignobject "Assets 9 assets" at bounding box center [688, 419] width 323 height 55
click at [603, 427] on span "assets" at bounding box center [603, 422] width 29 height 11
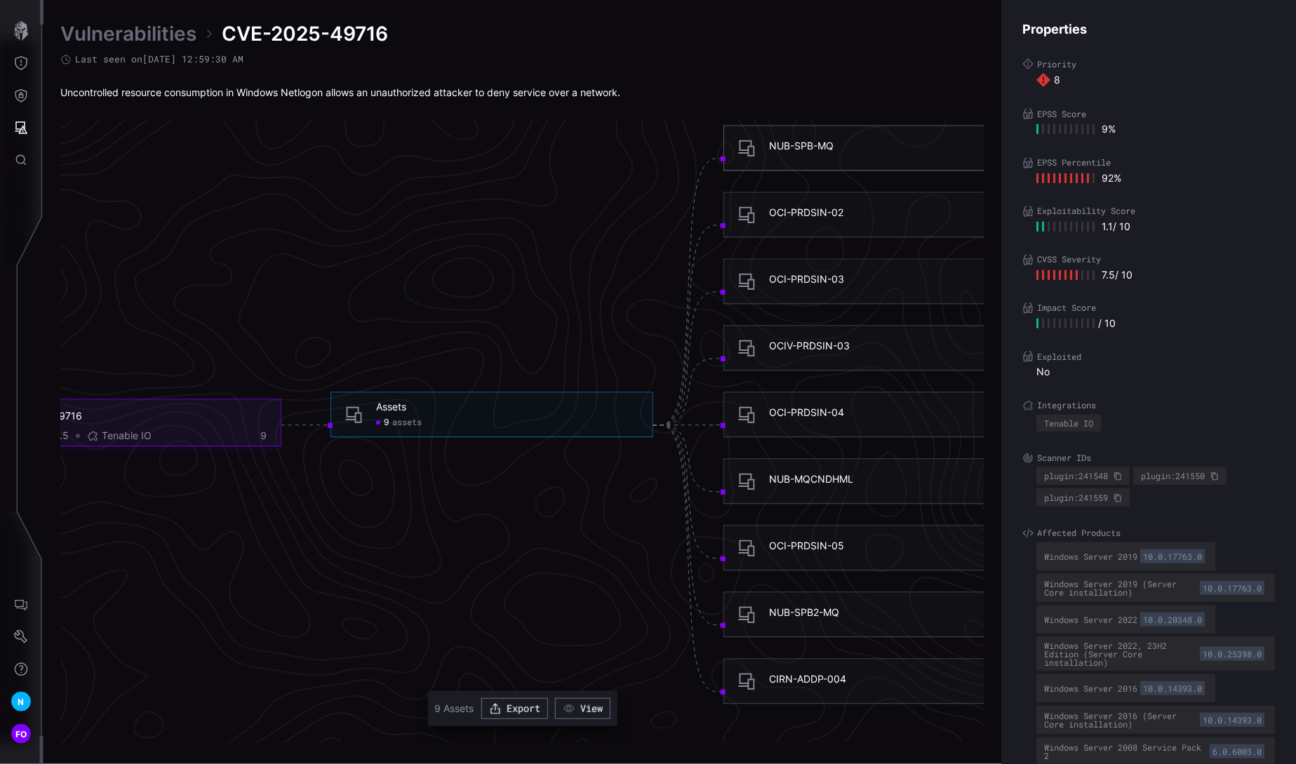
click at [802, 149] on div "NUB-SPB-MQ" at bounding box center [801, 146] width 65 height 13
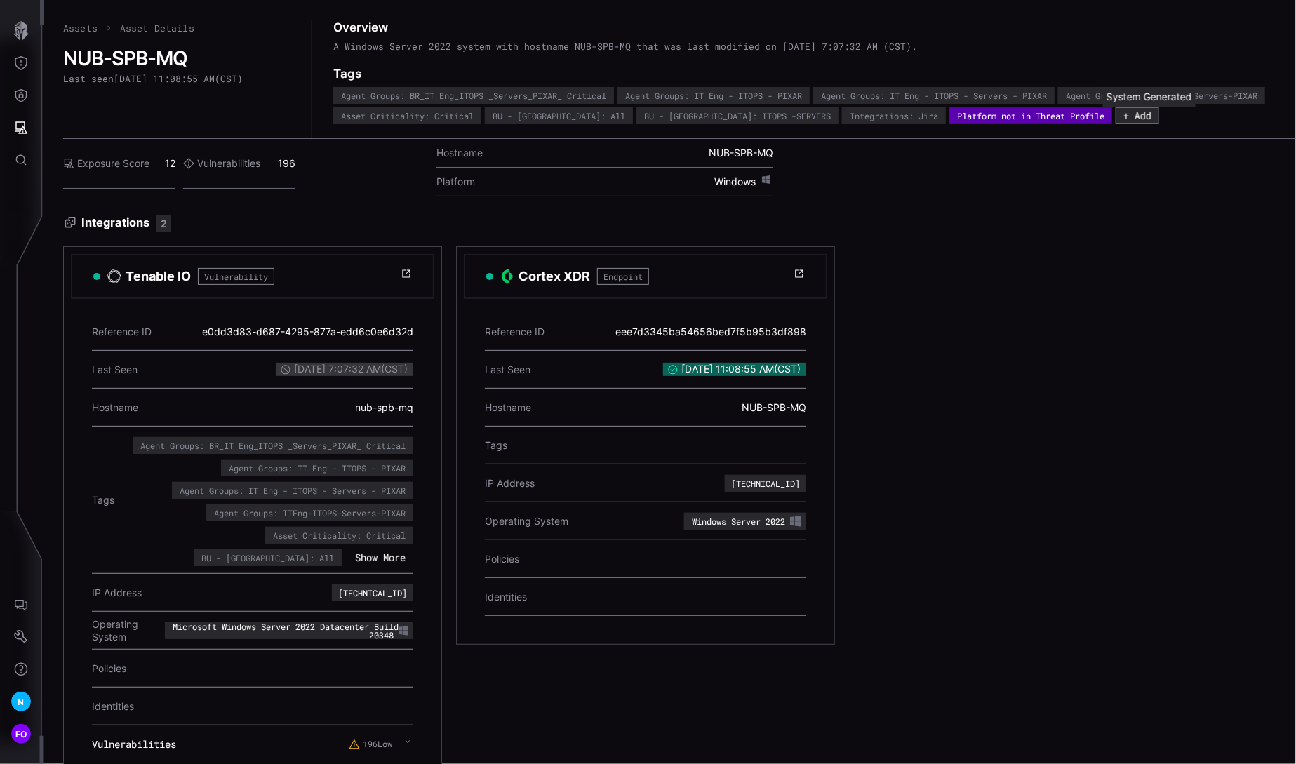
click at [1104, 116] on div "Platform not in Threat Profile" at bounding box center [1030, 116] width 147 height 8
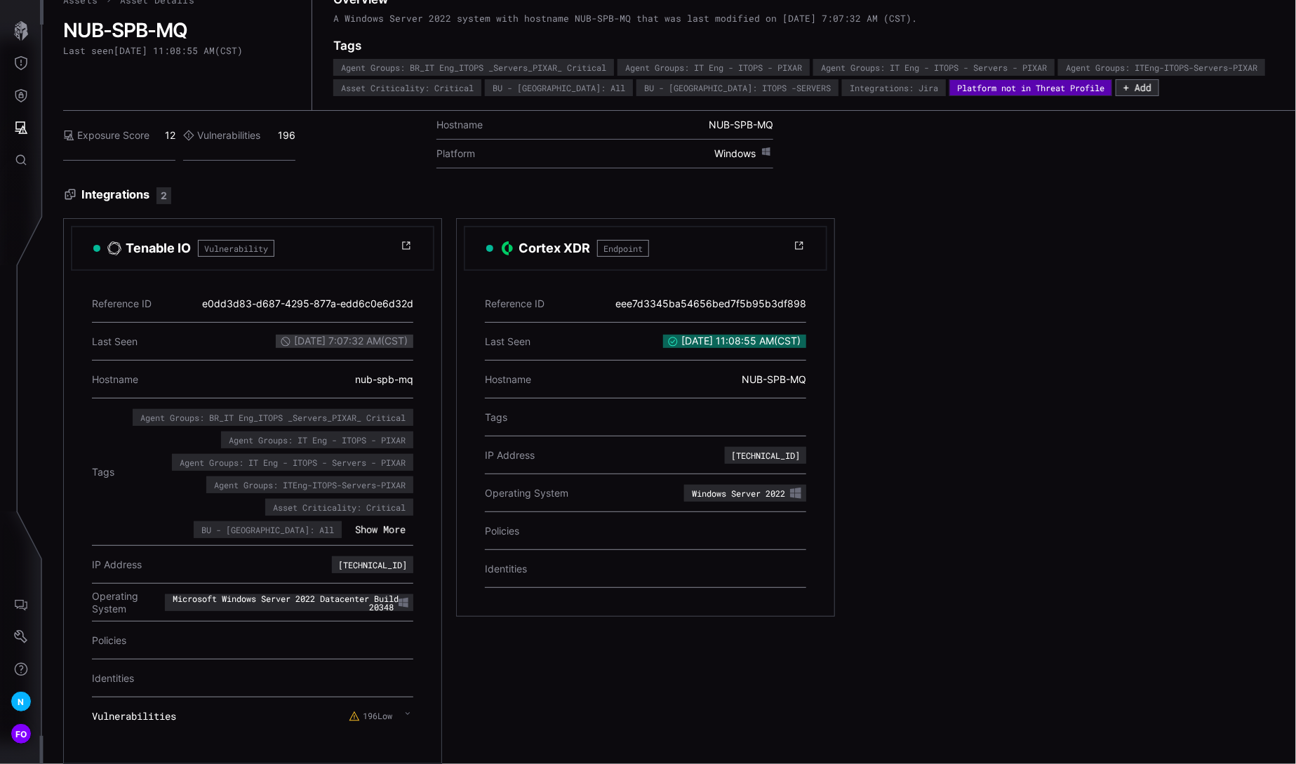
scroll to position [56, 0]
click at [405, 708] on icon at bounding box center [408, 713] width 6 height 11
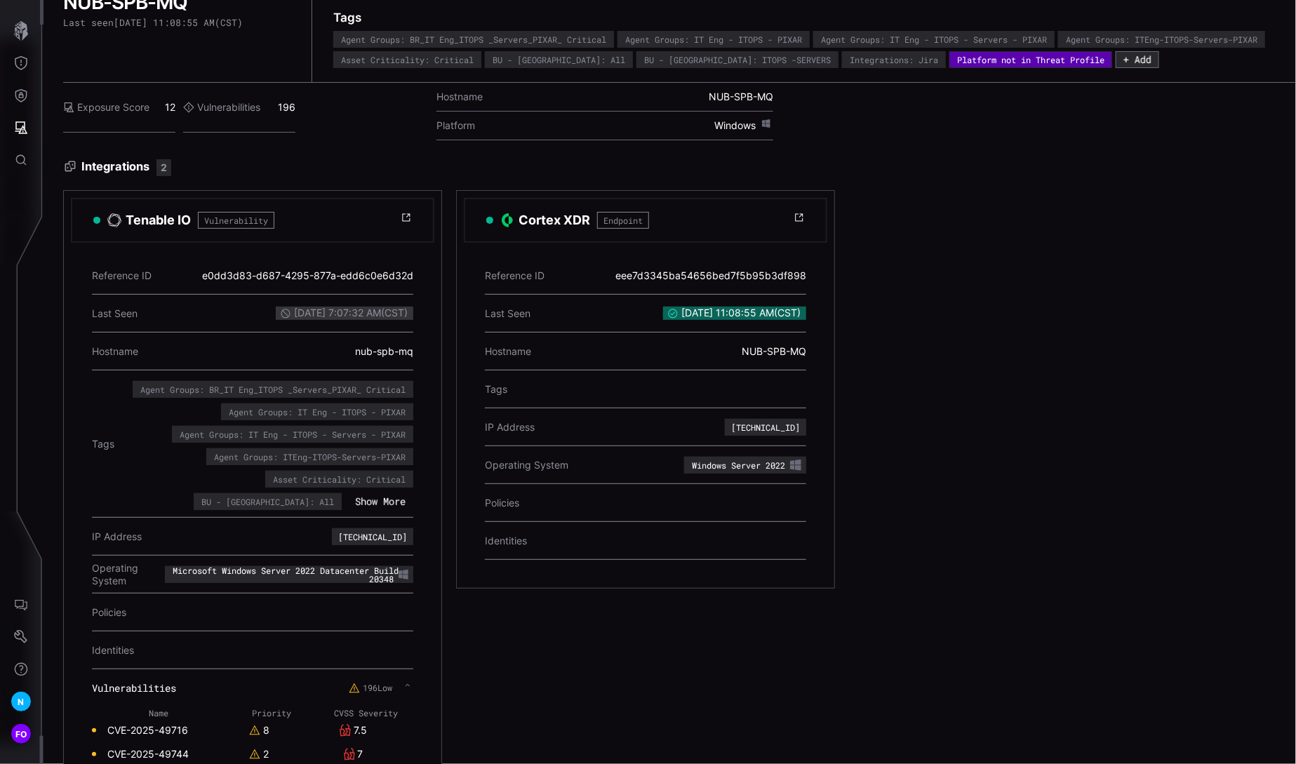
click at [231, 114] on label "Vulnerabilities" at bounding box center [221, 107] width 77 height 13
click at [748, 103] on span "NUB-SPB-MQ" at bounding box center [740, 96] width 65 height 13
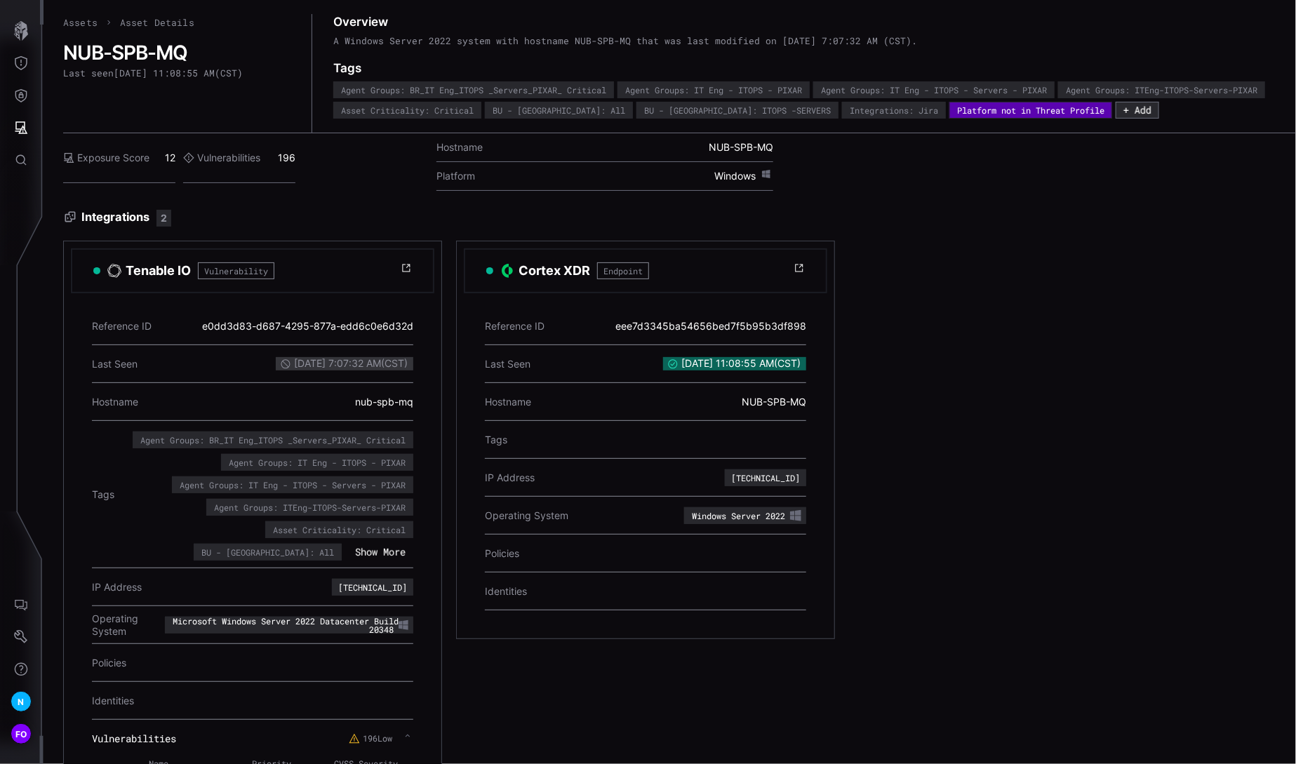
scroll to position [0, 0]
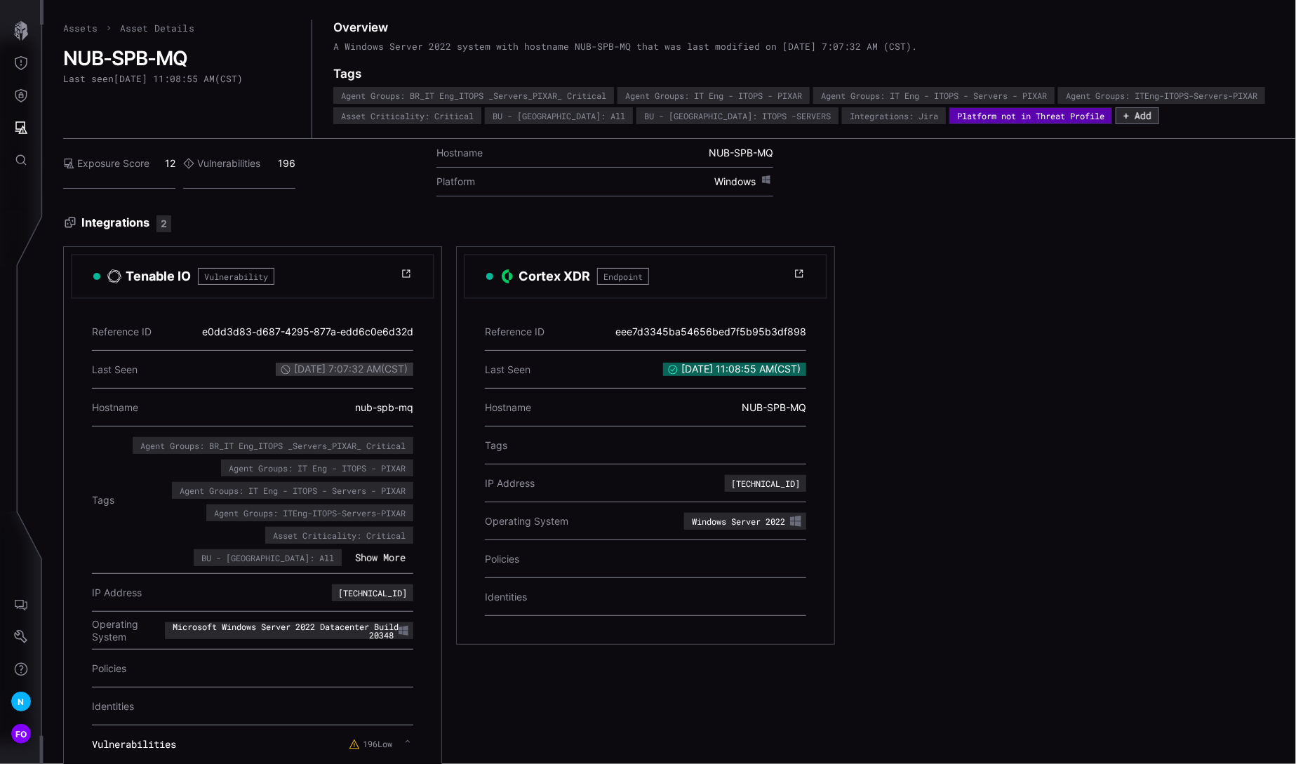
click at [381, 597] on div "[TECHNICAL_ID]" at bounding box center [372, 593] width 69 height 8
copy div "[TECHNICAL_ID]"
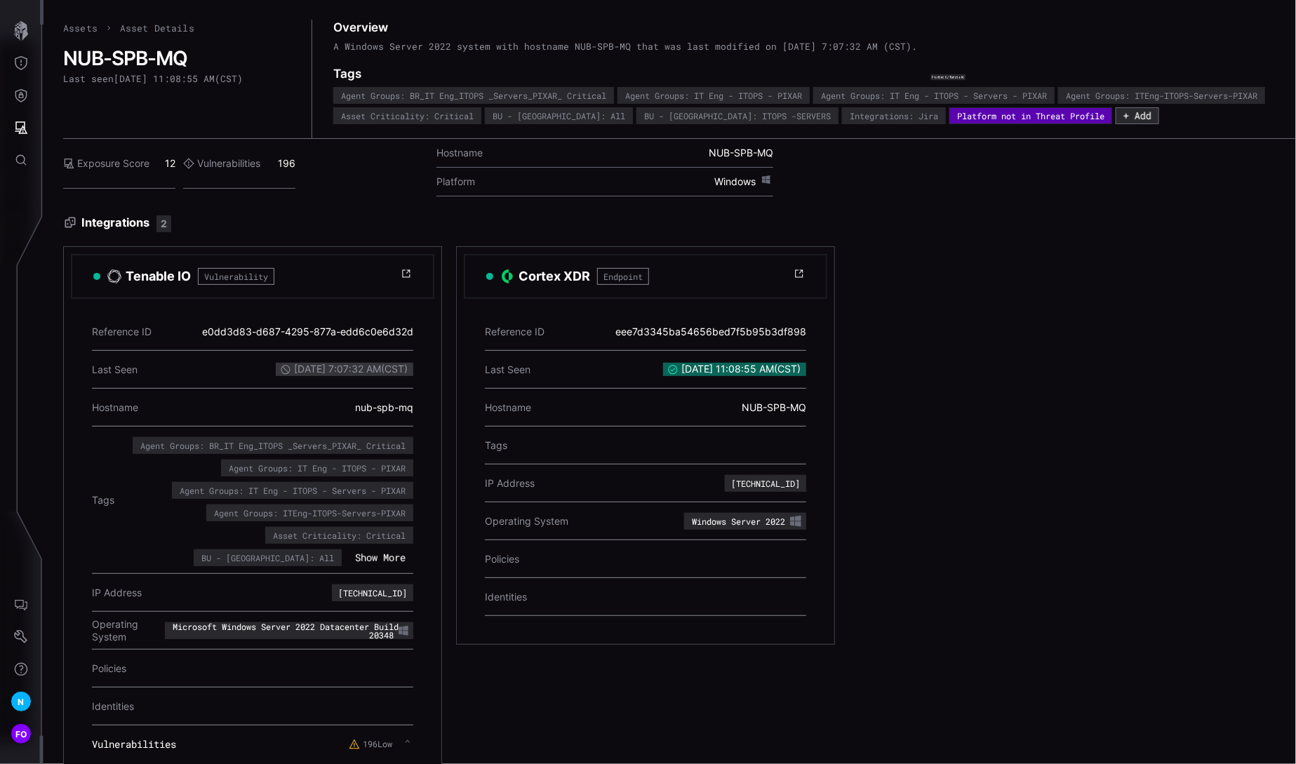
click at [1104, 119] on div "Platform not in Threat Profile" at bounding box center [1030, 116] width 147 height 8
click at [1140, 179] on div "Exposure Score 12 Vulnerabilities 196 Hostname NUB-SPB-MQ Platform Windows" at bounding box center [679, 173] width 1232 height 68
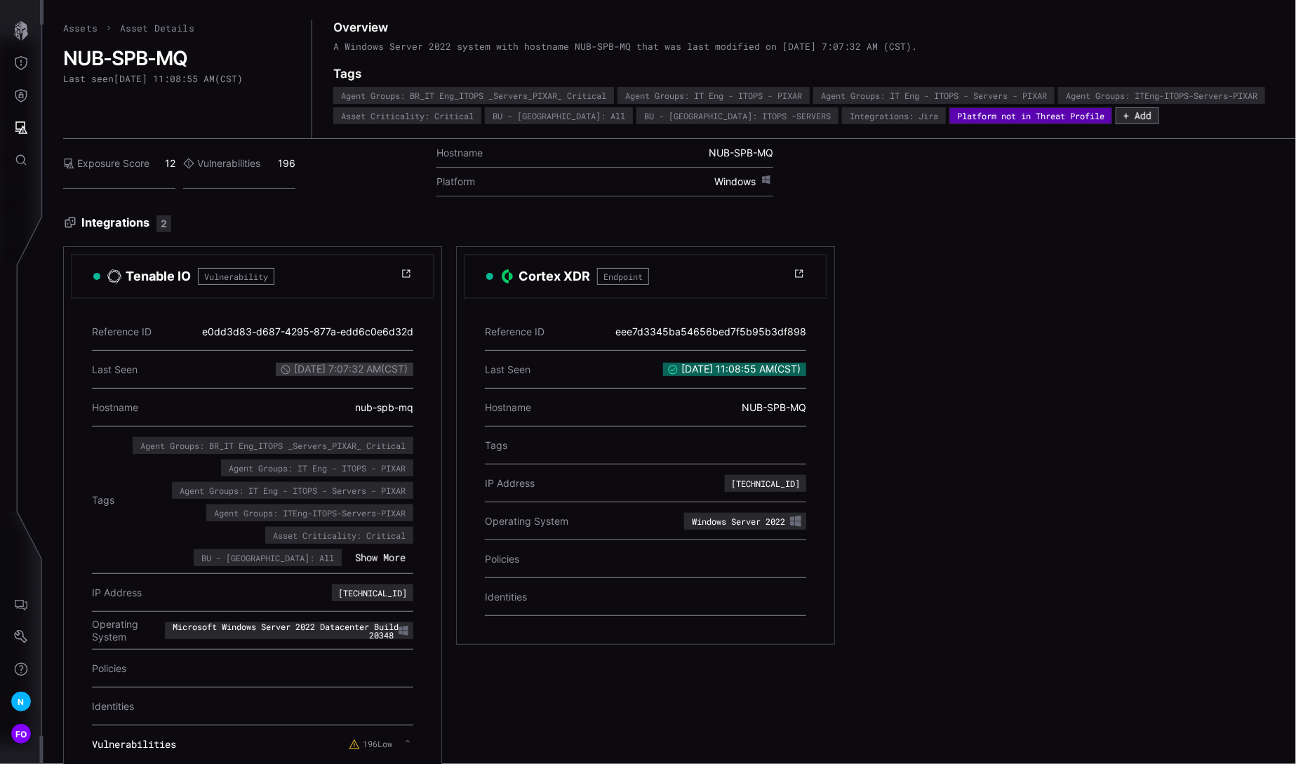
click at [360, 189] on div "Exposure Score 12 Vulnerabilities 196" at bounding box center [239, 164] width 352 height 50
drag, startPoint x: 204, startPoint y: 466, endPoint x: 228, endPoint y: 467, distance: 23.9
click at [228, 450] on div "Agent Groups: BR_IT Eng_ITOPS _Servers_PIXAR_ Critical" at bounding box center [272, 445] width 265 height 8
click at [405, 279] on icon at bounding box center [406, 273] width 11 height 11
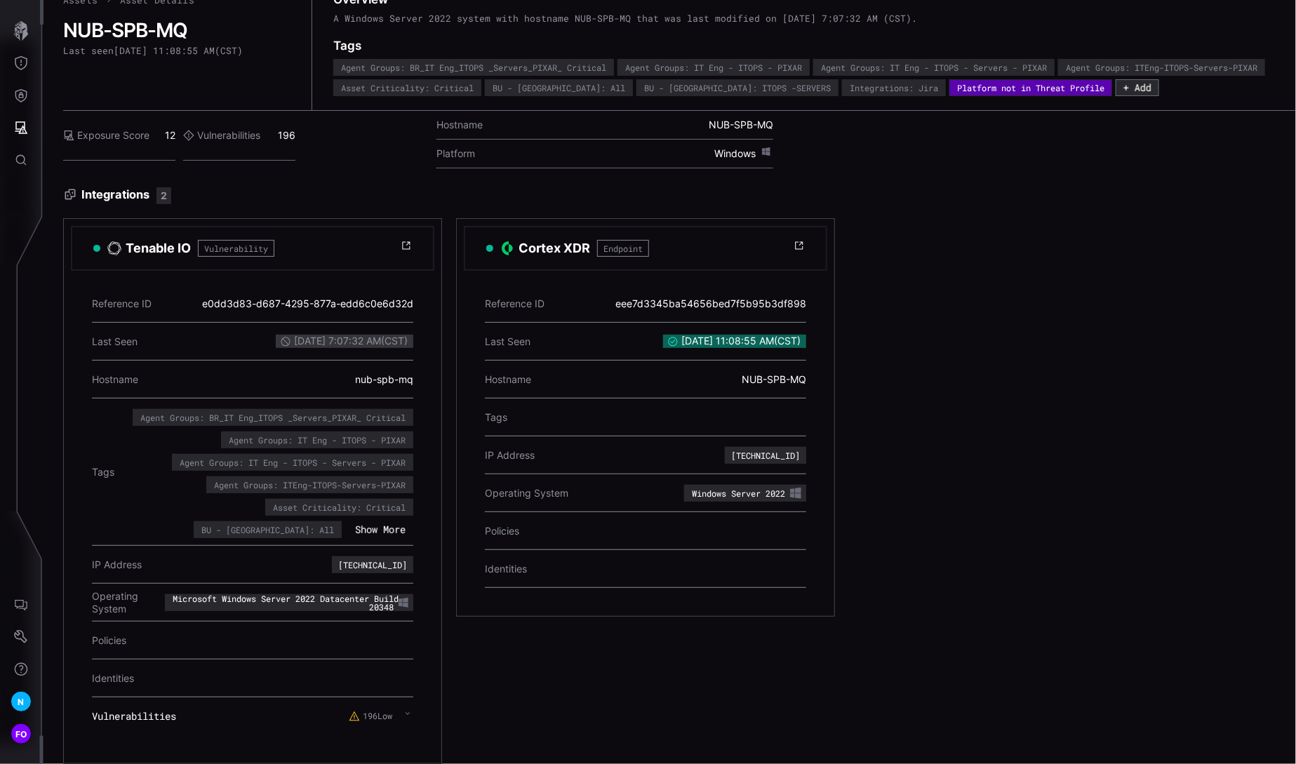
scroll to position [56, 0]
click at [405, 708] on icon at bounding box center [408, 713] width 6 height 11
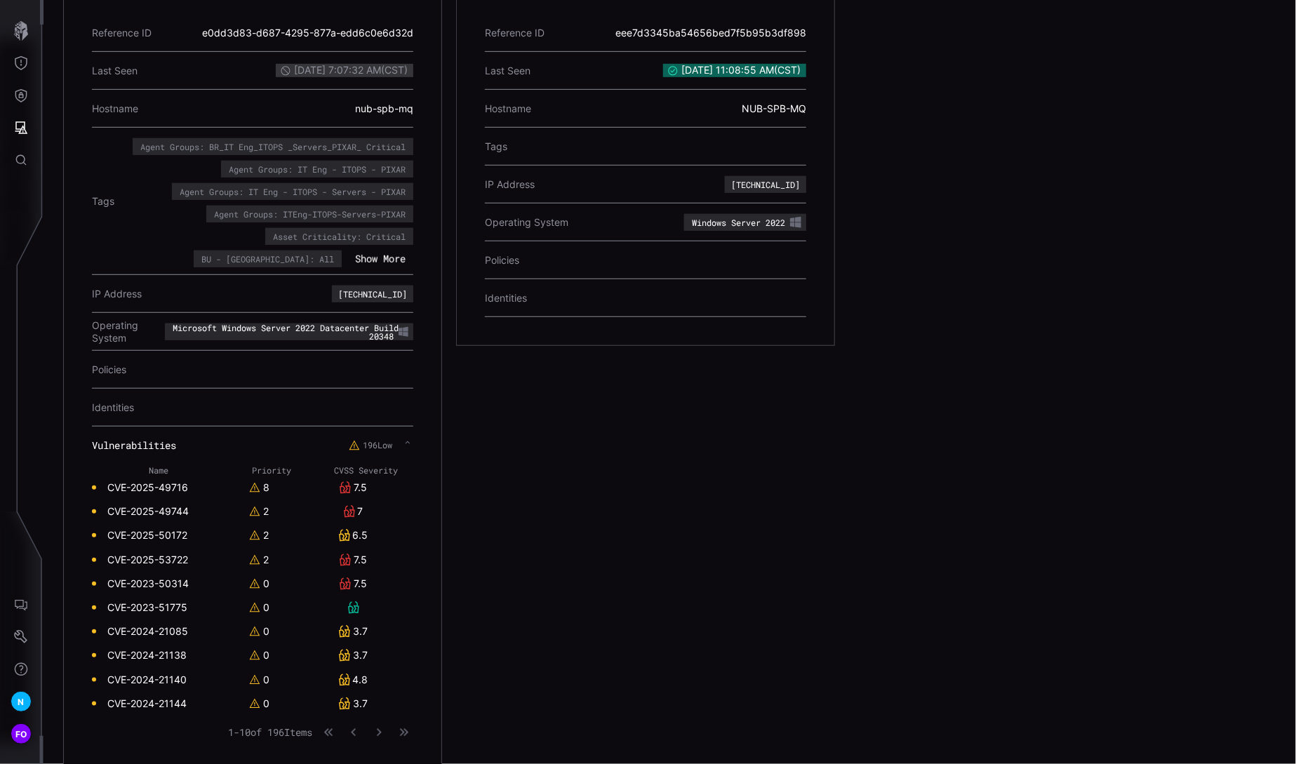
scroll to position [342, 0]
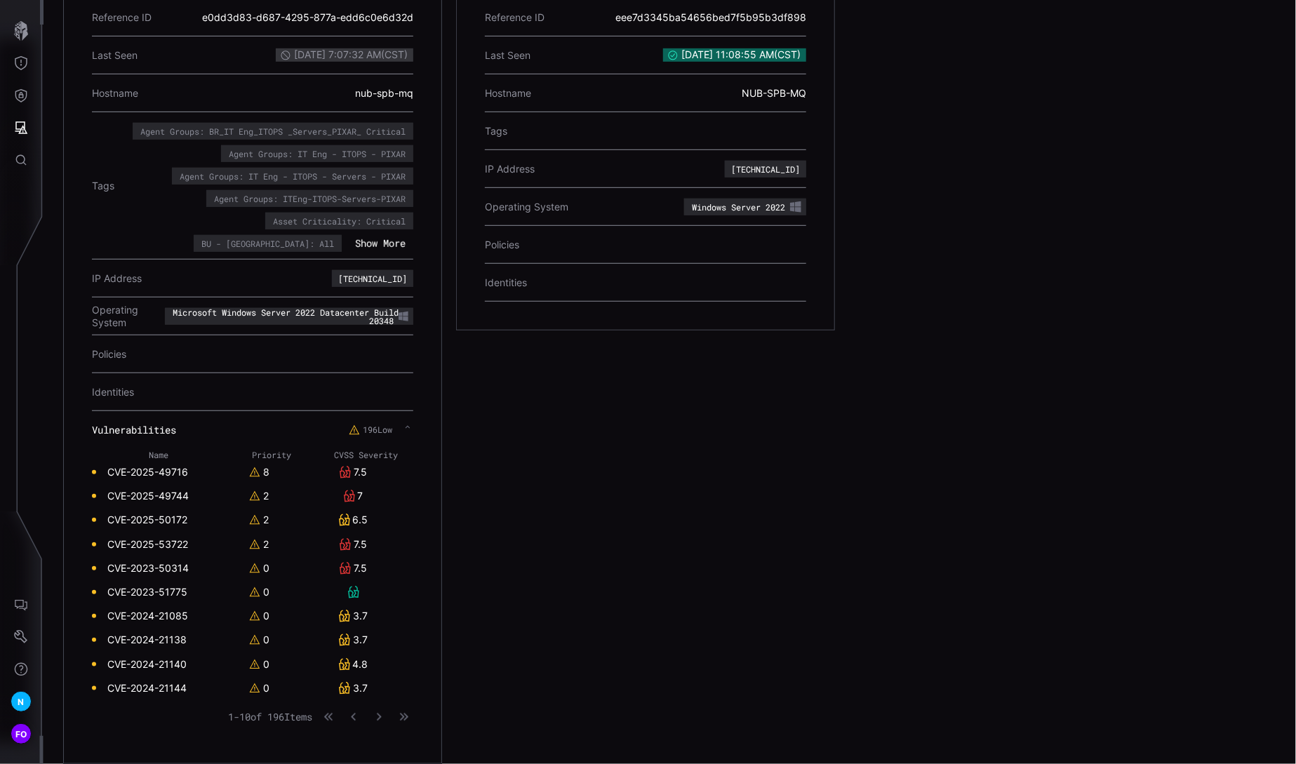
click at [358, 449] on th "CVSS Severity" at bounding box center [366, 454] width 94 height 11
click at [356, 449] on th "CVSS Severity" at bounding box center [366, 454] width 94 height 11
click at [240, 449] on th "Priority" at bounding box center [271, 454] width 94 height 11
click at [408, 422] on icon at bounding box center [408, 427] width 6 height 11
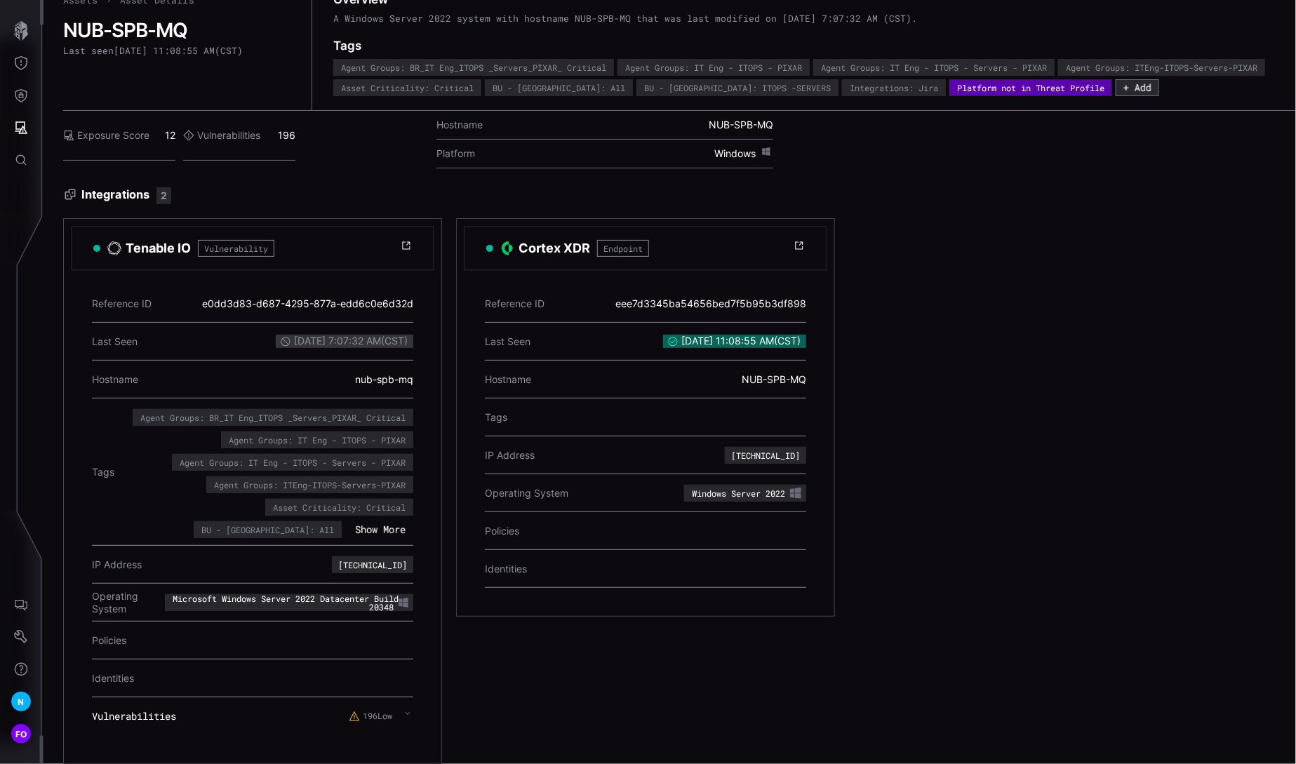
scroll to position [56, 0]
click at [409, 708] on icon at bounding box center [408, 713] width 6 height 11
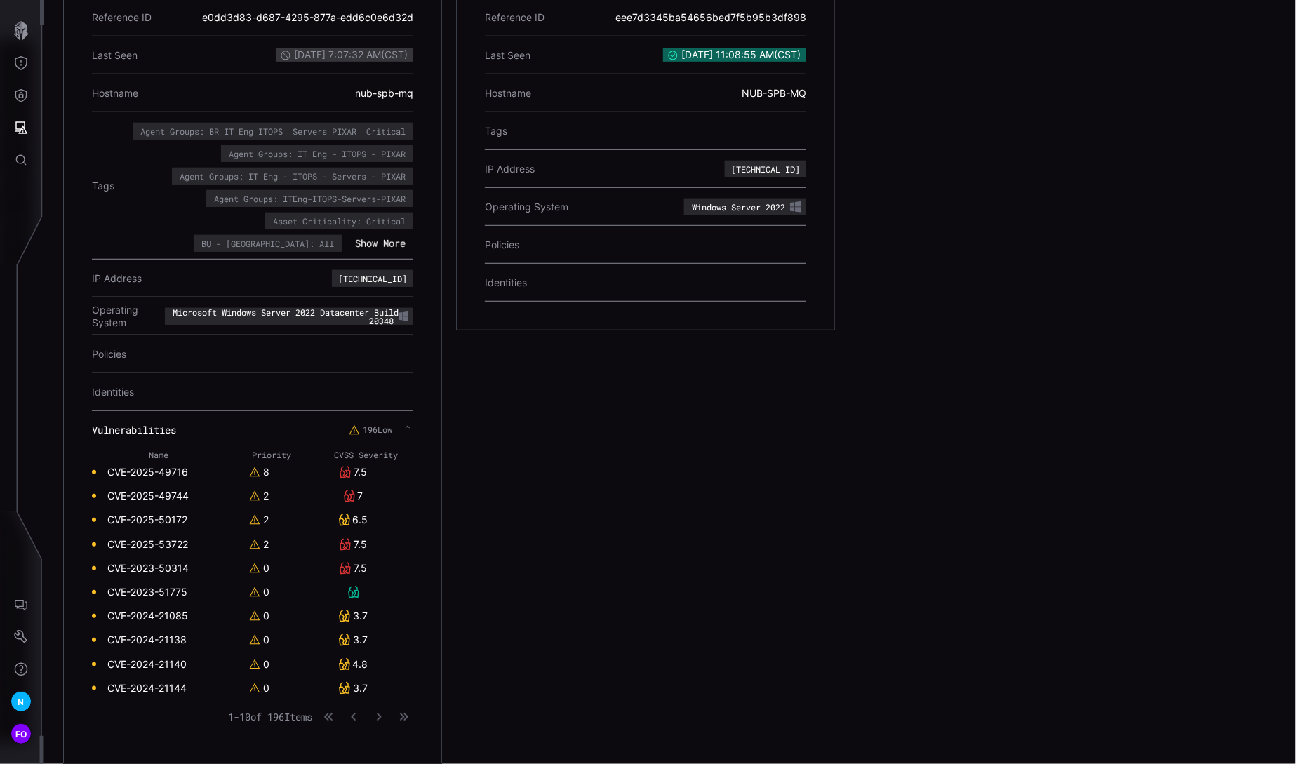
scroll to position [0, 0]
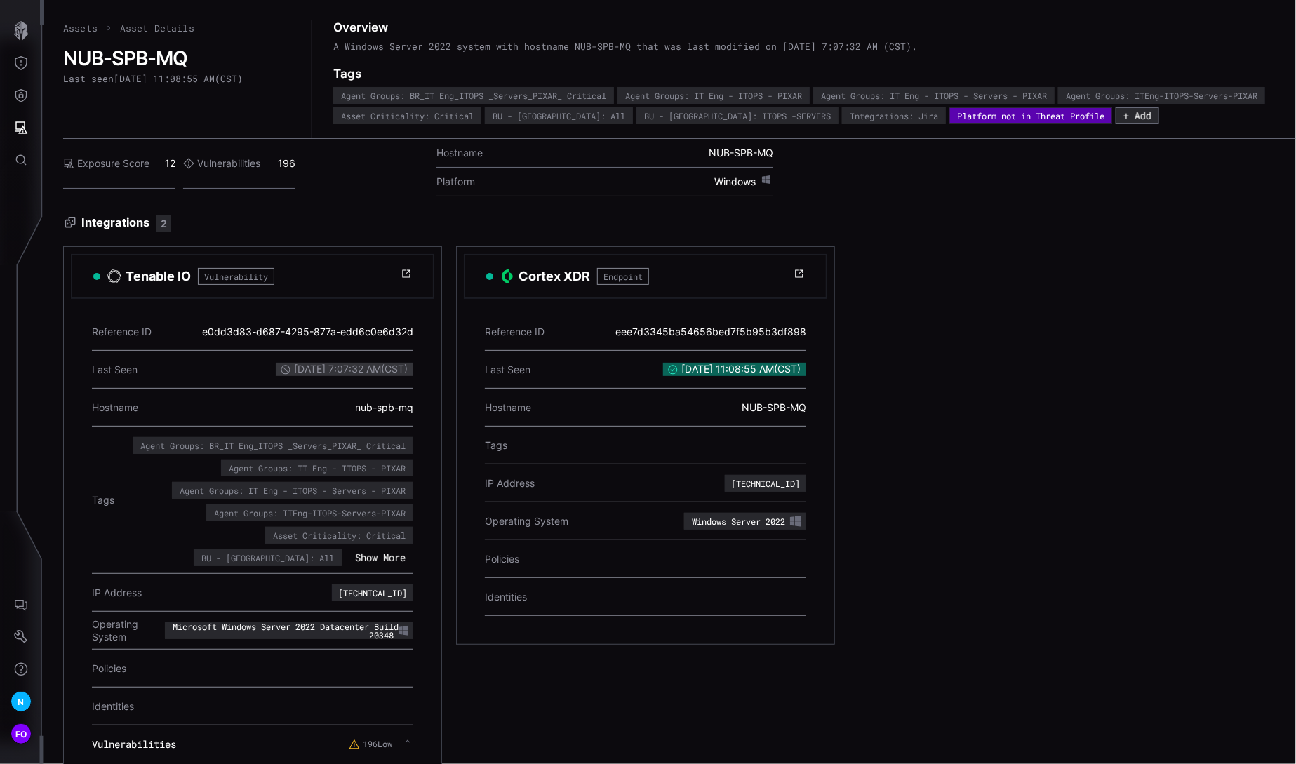
click at [144, 52] on h2 "NUB-SPB-MQ" at bounding box center [177, 58] width 229 height 24
copy div "NUB-SPB-MQ"
click at [24, 65] on icon "Threat Exposure" at bounding box center [21, 63] width 14 height 14
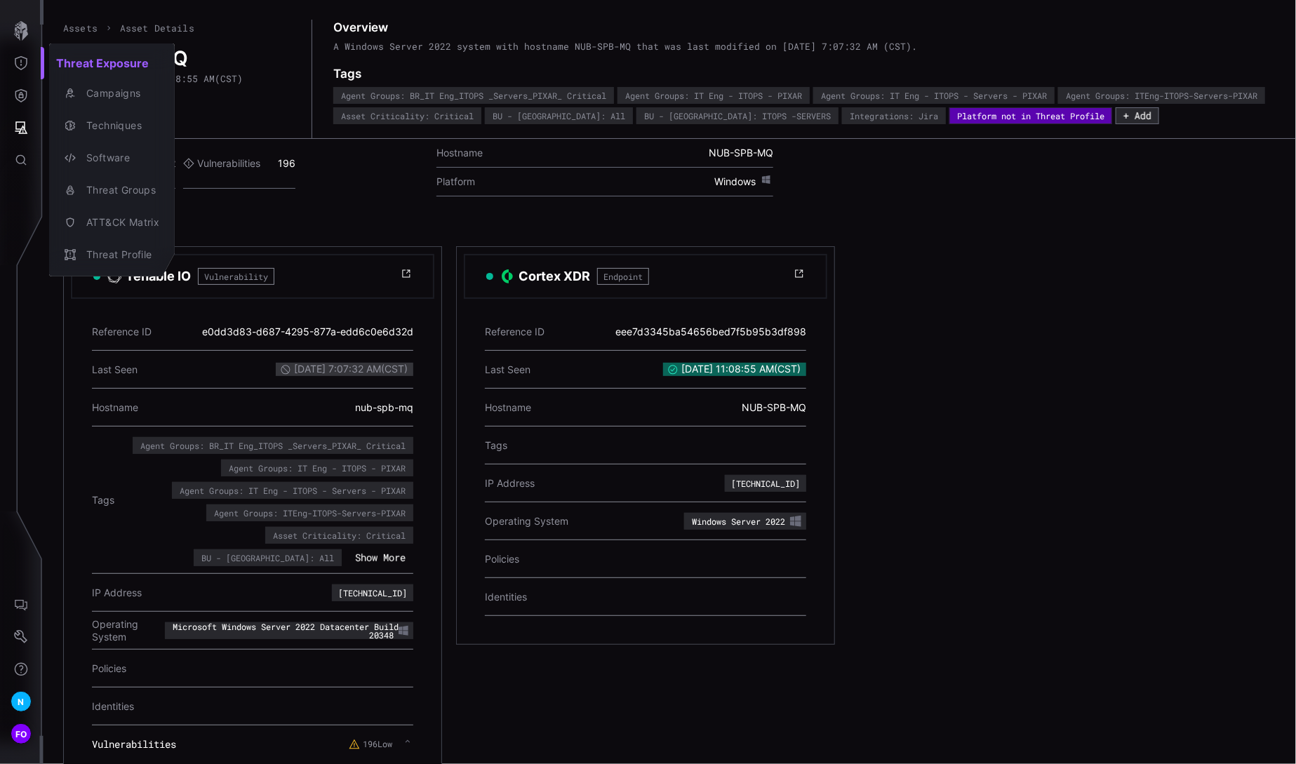
click at [24, 65] on div at bounding box center [648, 382] width 1296 height 764
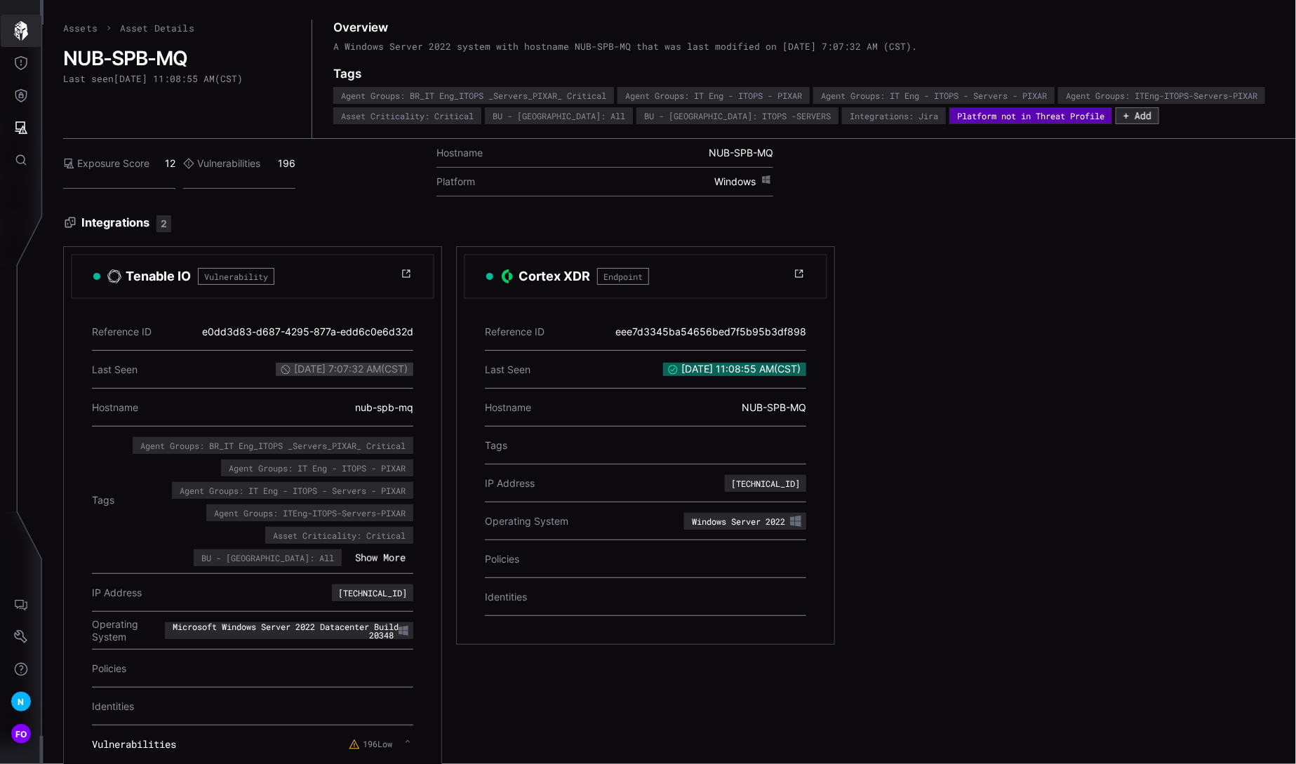
click at [25, 22] on icon "button" at bounding box center [21, 31] width 20 height 20
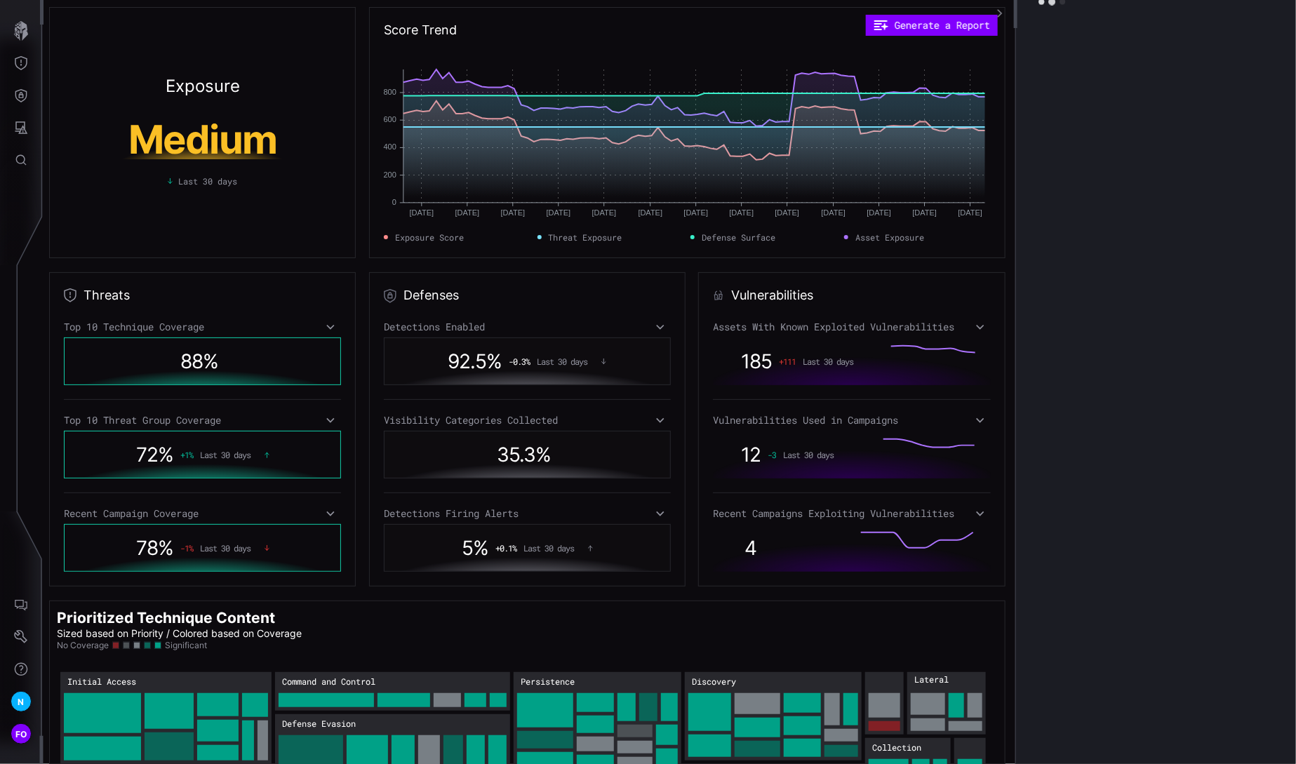
click at [847, 370] on div "185 + 111 Last 30 days" at bounding box center [798, 361] width 142 height 38
click at [975, 328] on icon at bounding box center [980, 326] width 10 height 11
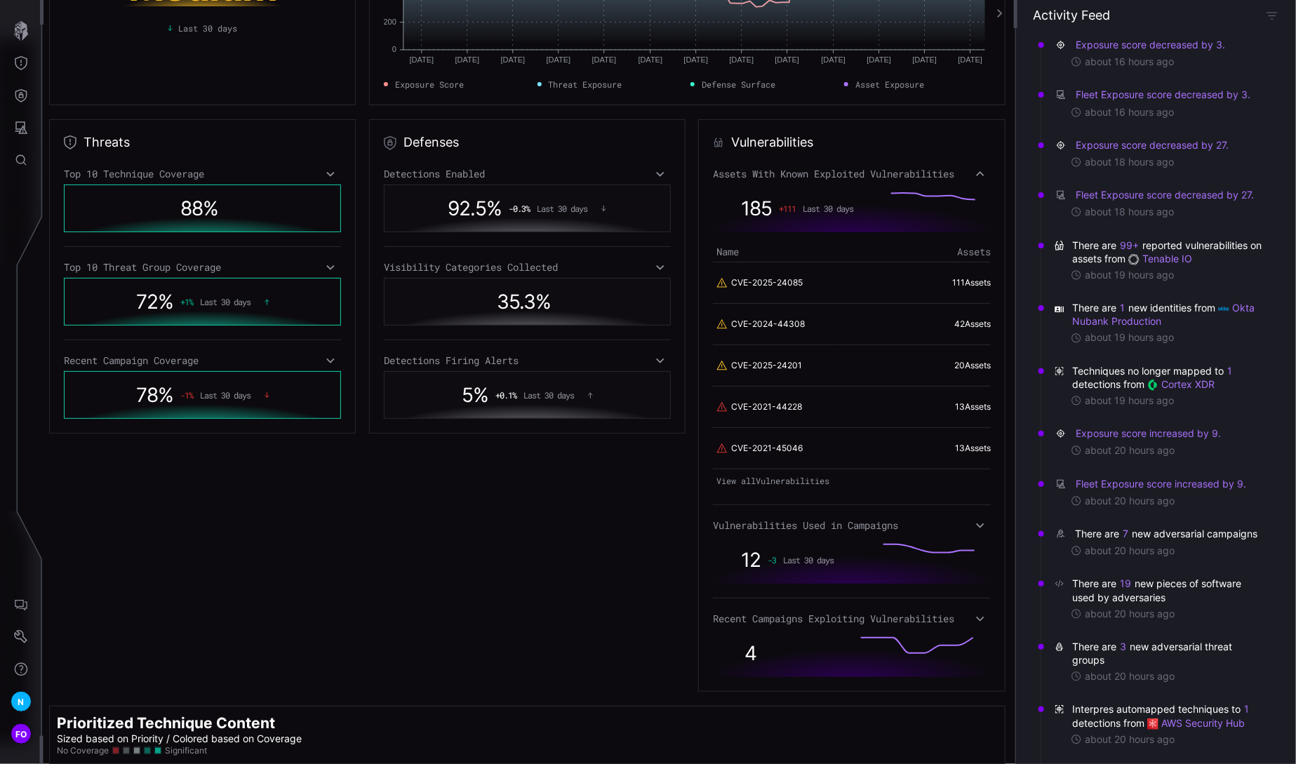
scroll to position [164, 0]
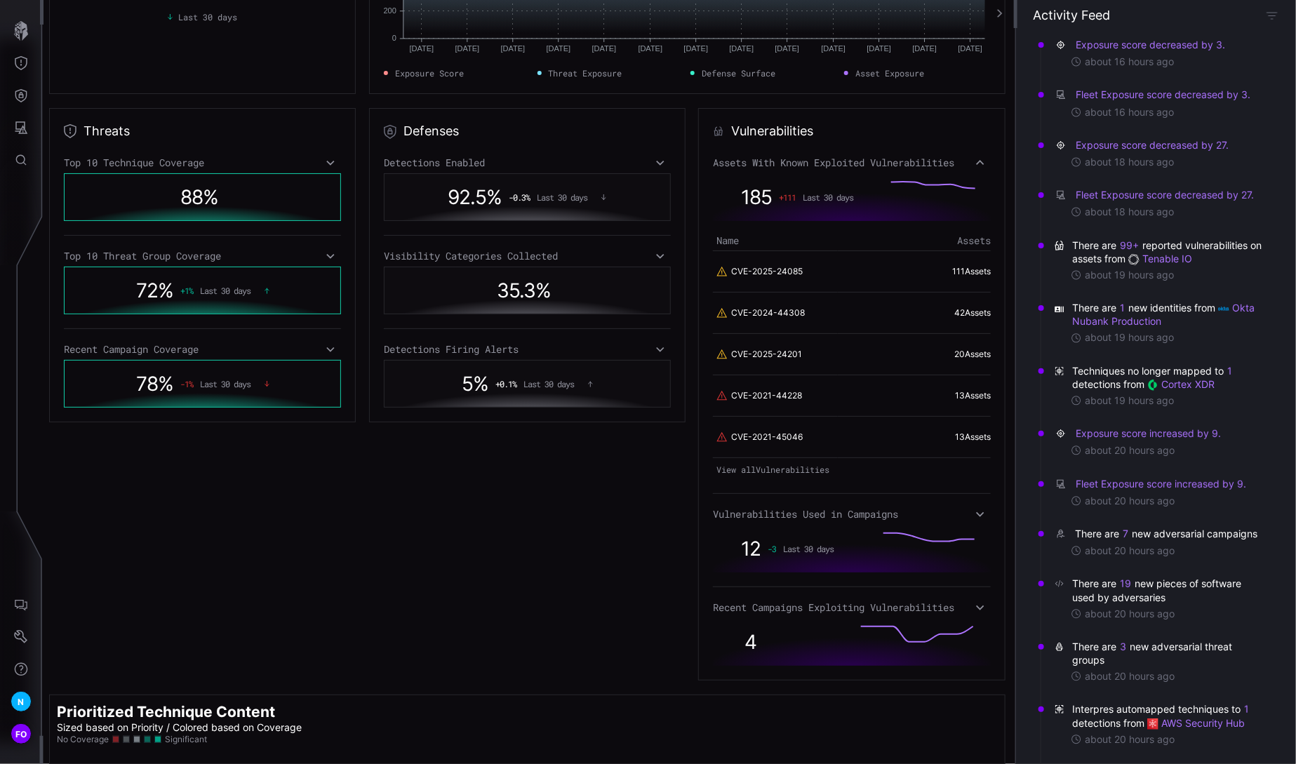
click at [772, 464] on link "View all Vulnerabilities" at bounding box center [851, 469] width 277 height 20
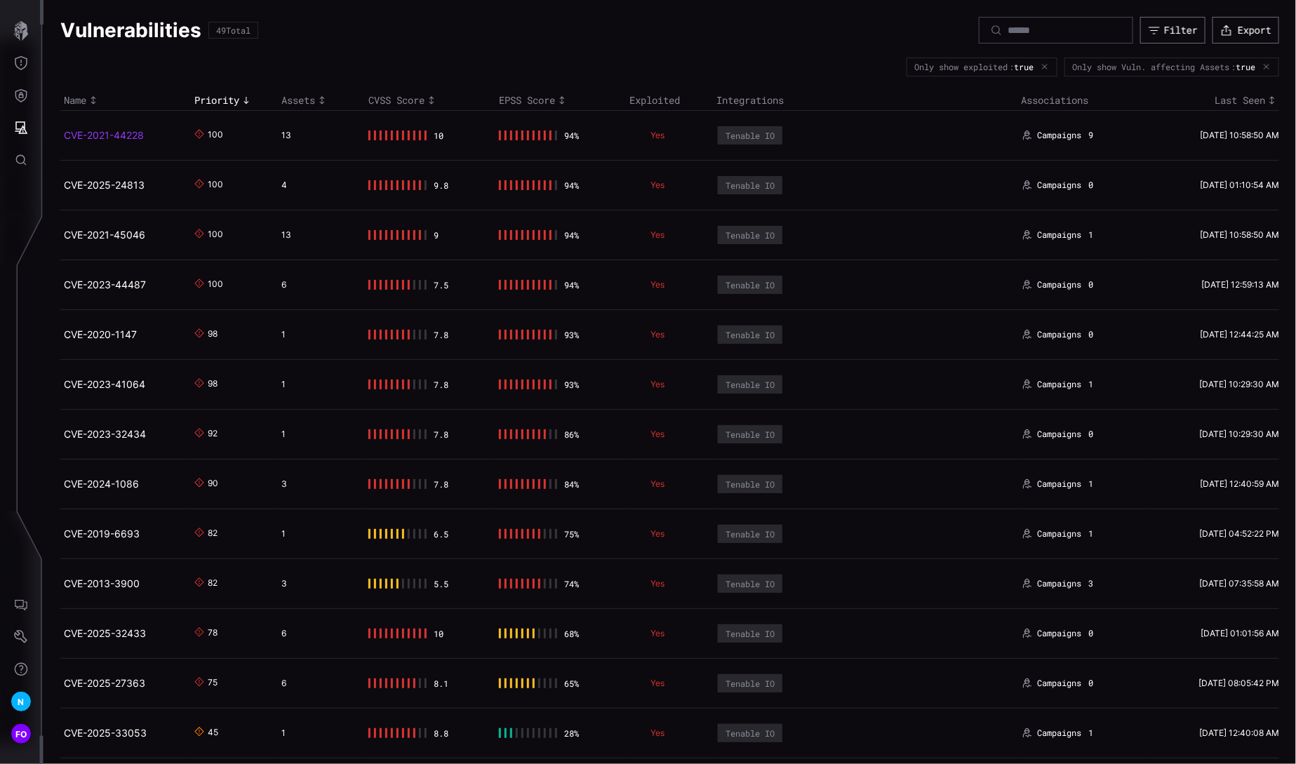
click at [99, 137] on link "CVE-2021-44228" at bounding box center [104, 135] width 80 height 12
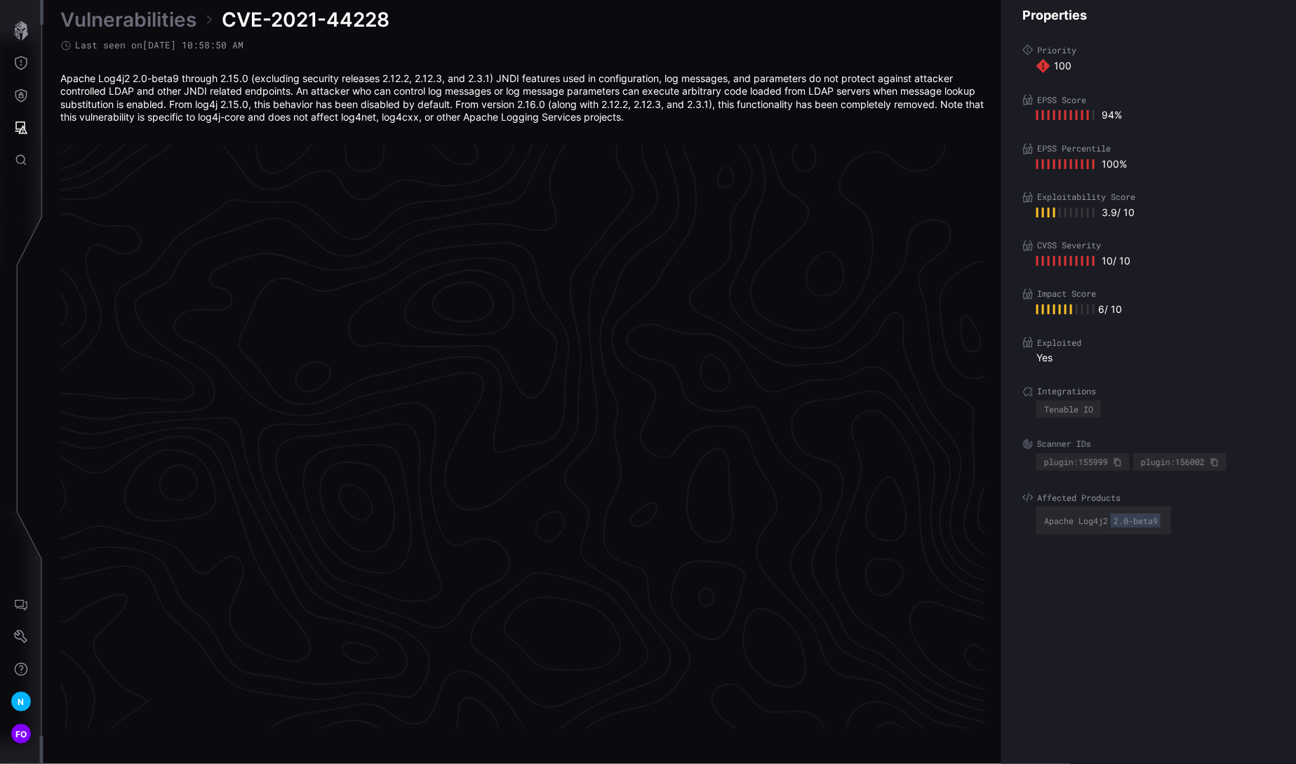
scroll to position [2871, 596]
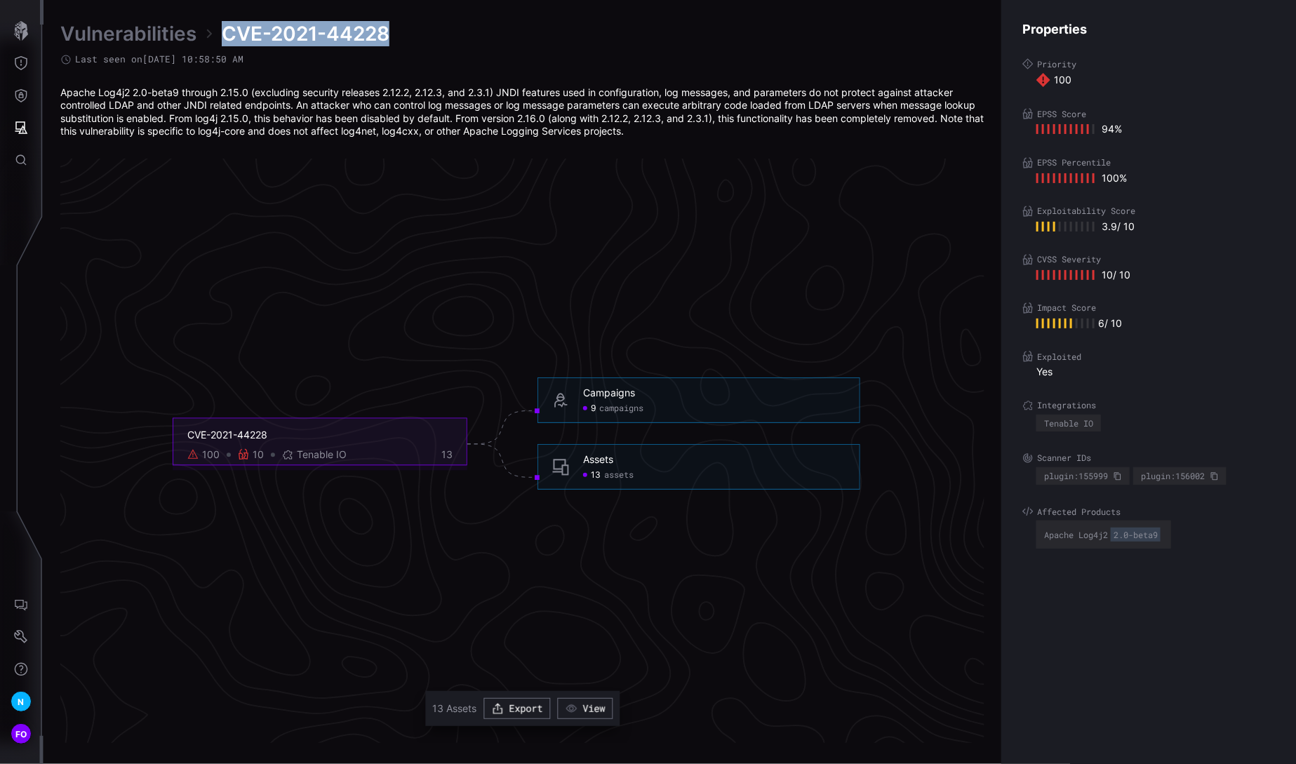
drag, startPoint x: 226, startPoint y: 29, endPoint x: 399, endPoint y: 30, distance: 173.3
click at [399, 30] on div "Vulnerabilities CVE-2021-44228" at bounding box center [522, 33] width 924 height 25
copy span "CVE-2021-44228"
